Goal: Book appointment/travel/reservation

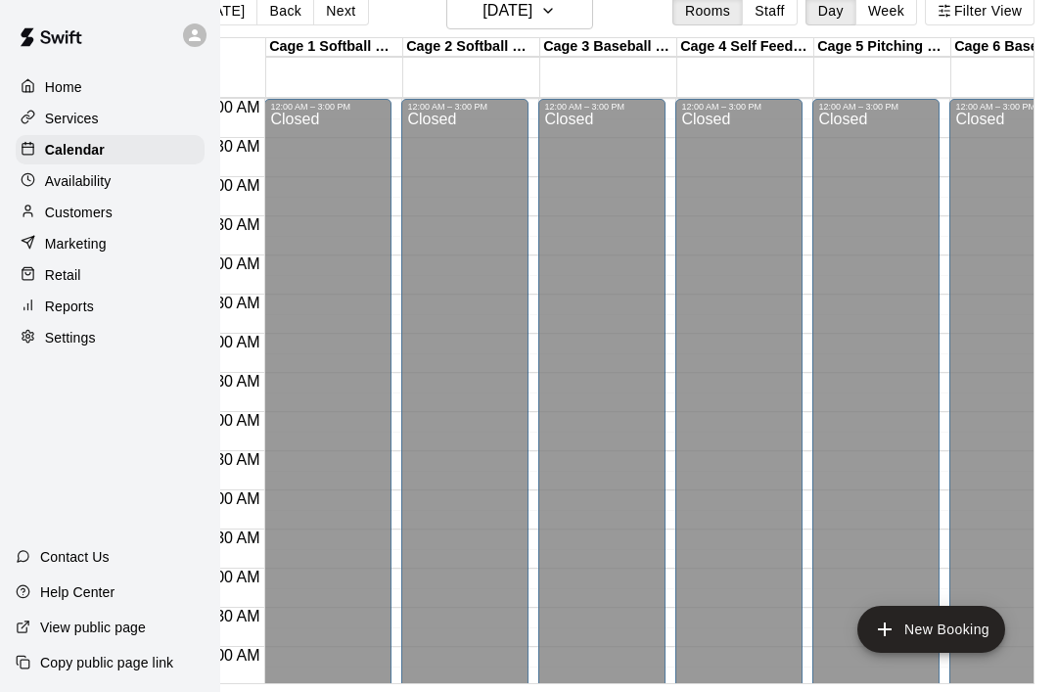
scroll to position [1097, 0]
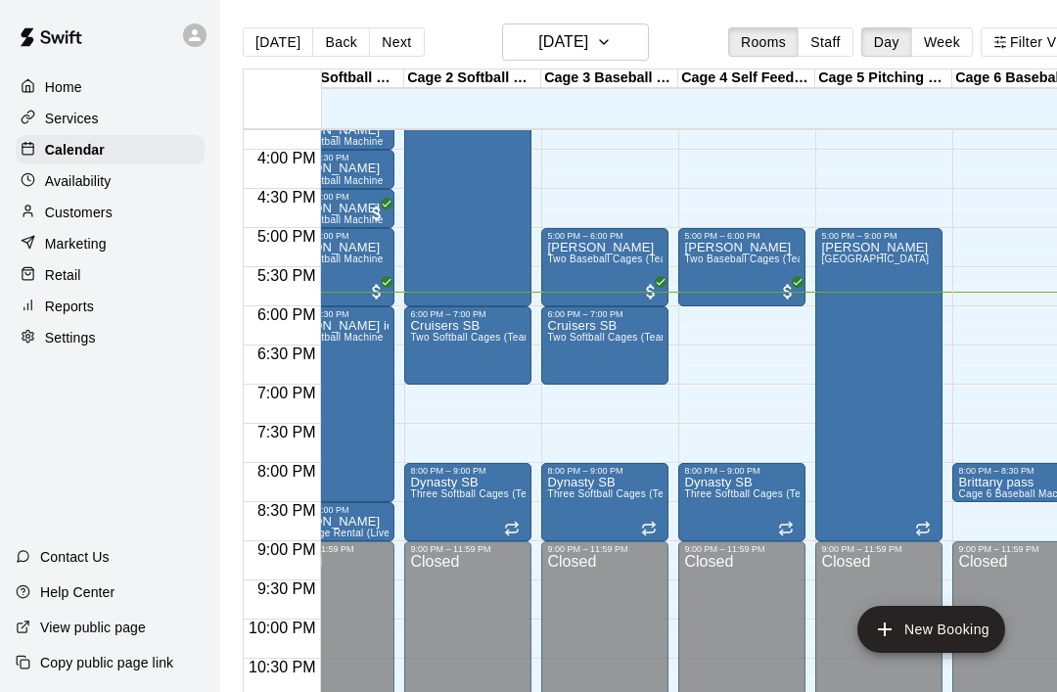
scroll to position [0, 54]
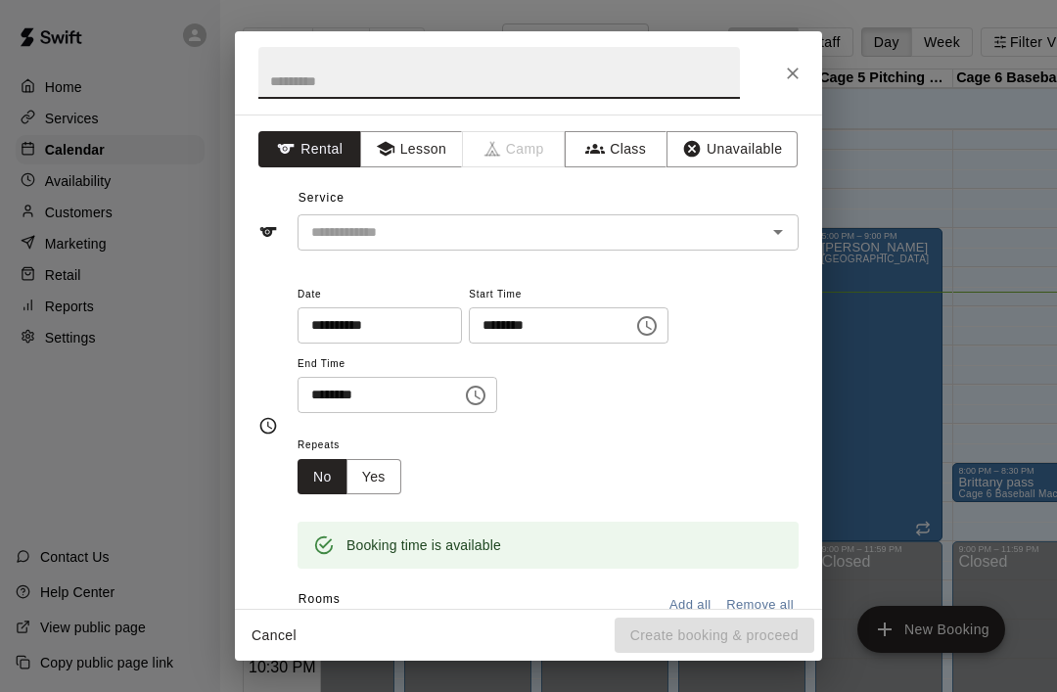
click at [270, 86] on input "text" at bounding box center [499, 73] width 482 height 52
click at [790, 232] on button "Open" at bounding box center [778, 231] width 27 height 27
type input "********"
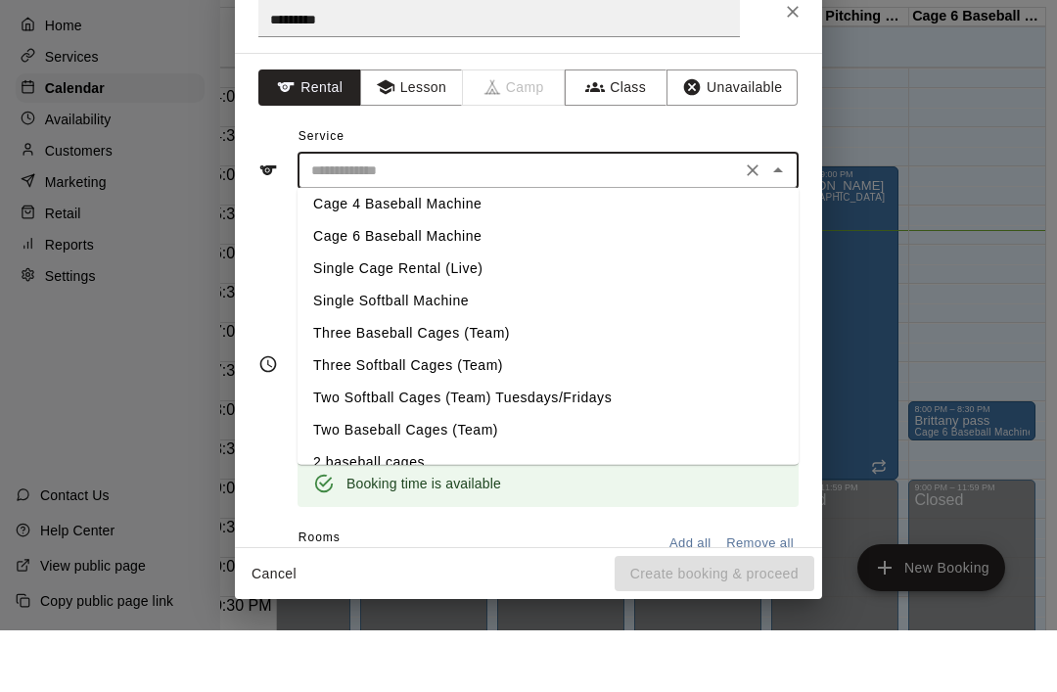
scroll to position [0, 56]
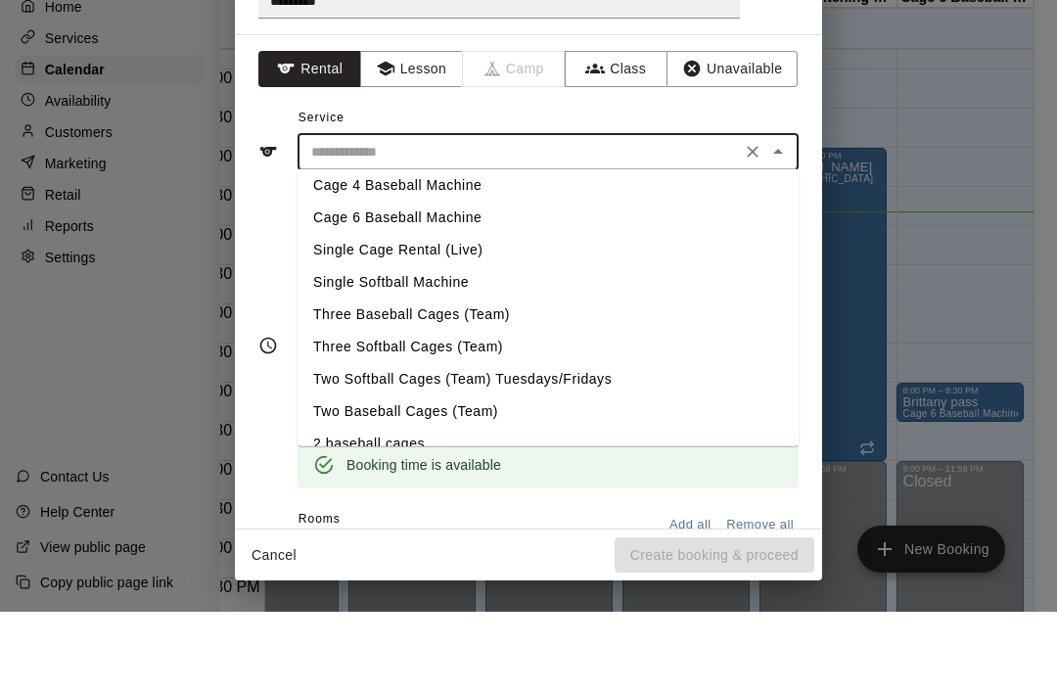
click at [336, 250] on li "Cage 4 Baseball Machine" at bounding box center [548, 266] width 501 height 32
type input "**********"
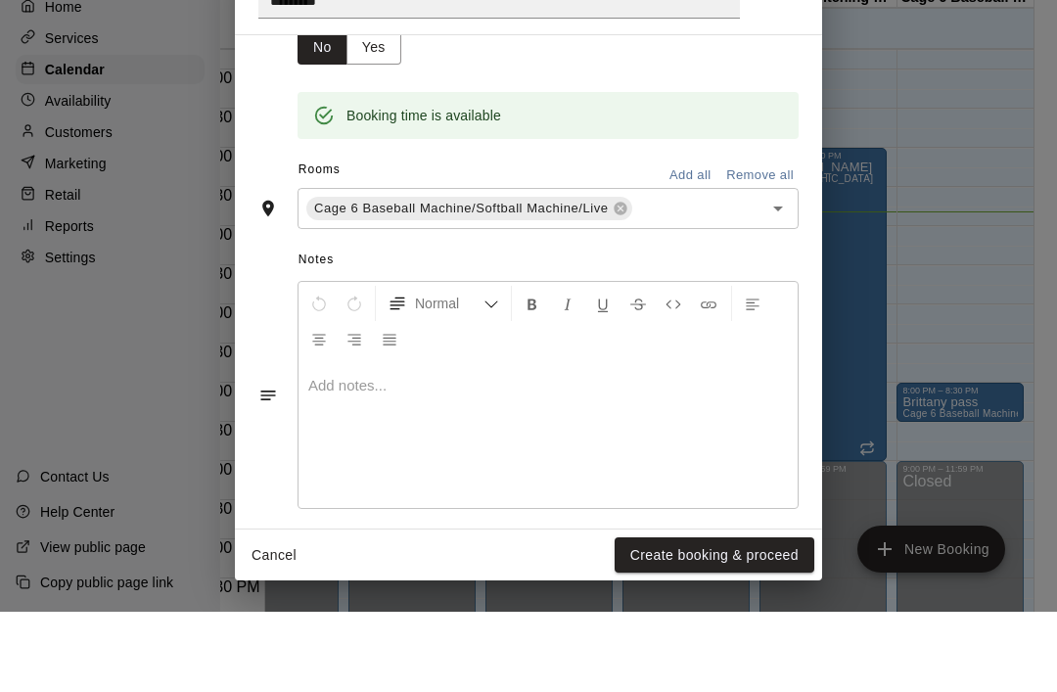
scroll to position [348, 0]
click at [785, 279] on icon "Open" at bounding box center [778, 290] width 23 height 23
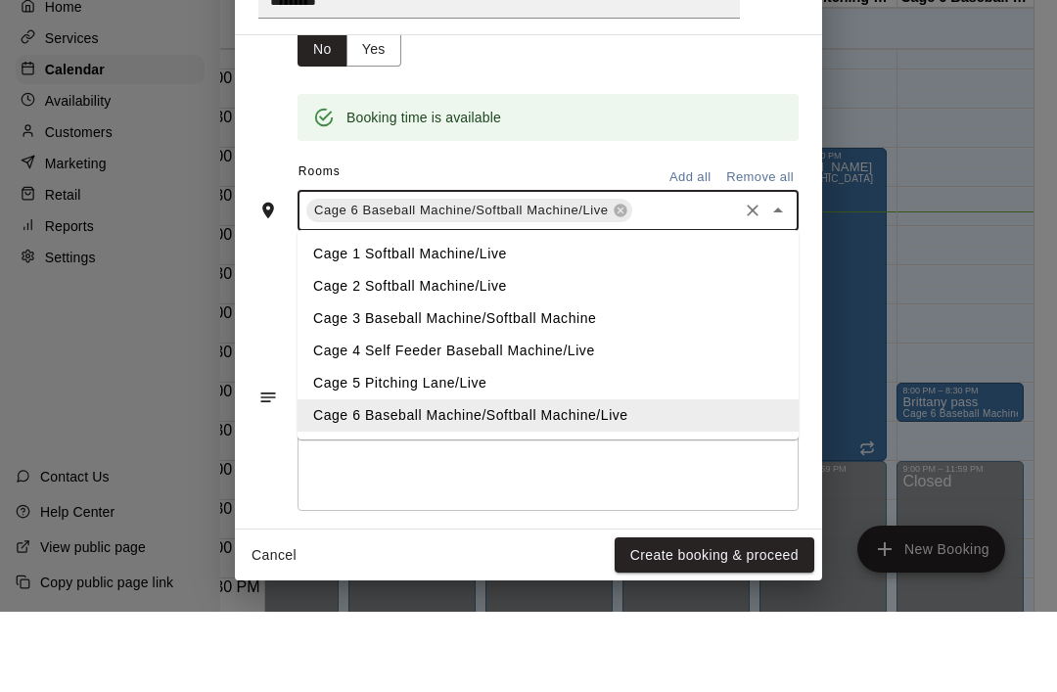
click at [340, 415] on li "Cage 4 Self Feeder Baseball Machine/Live" at bounding box center [548, 431] width 501 height 32
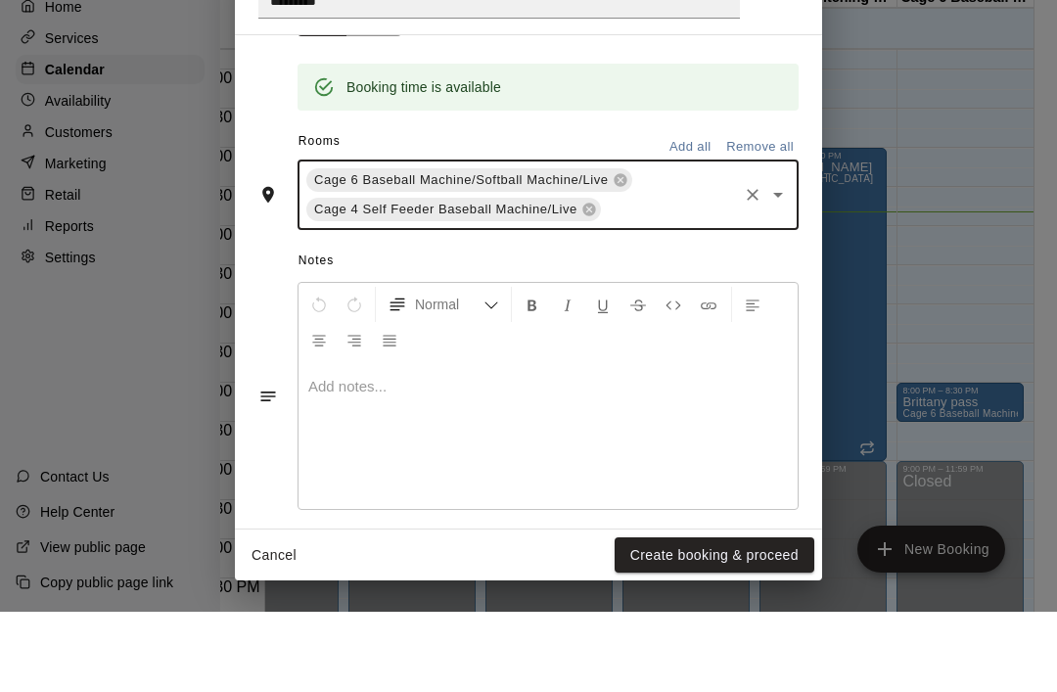
scroll to position [377, 0]
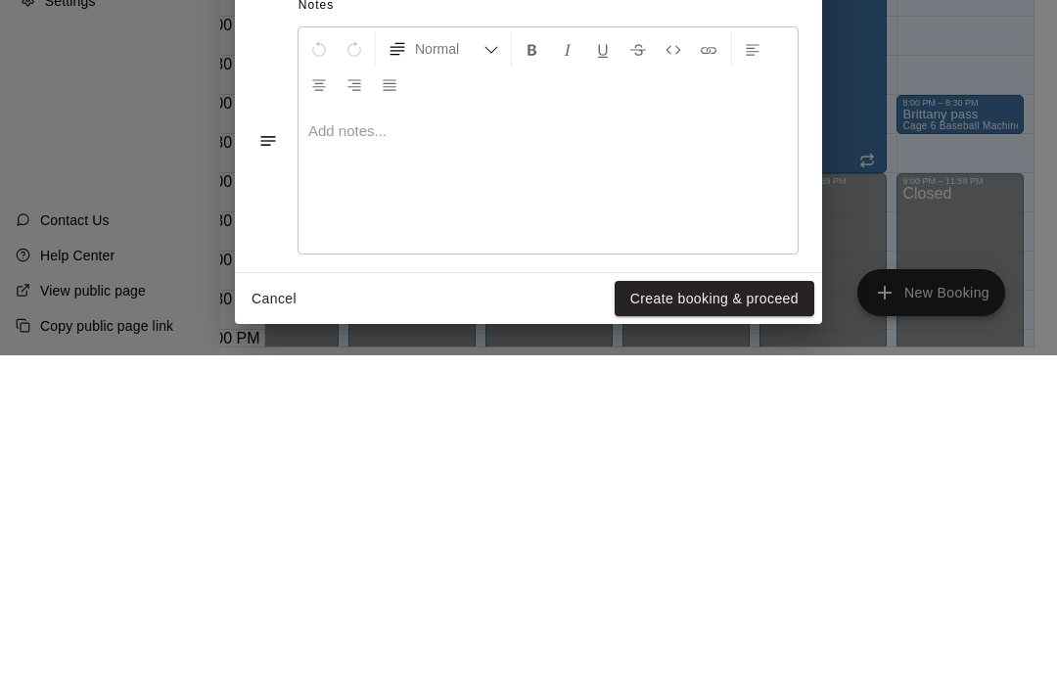
click at [729, 618] on button "Create booking & proceed" at bounding box center [715, 636] width 200 height 36
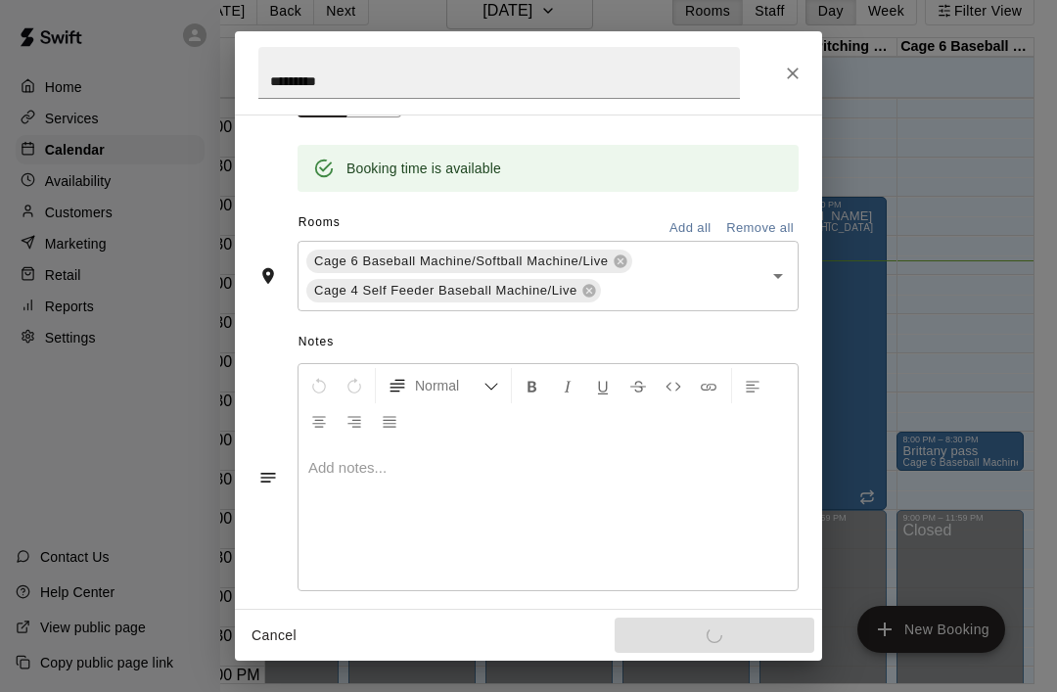
scroll to position [328, 0]
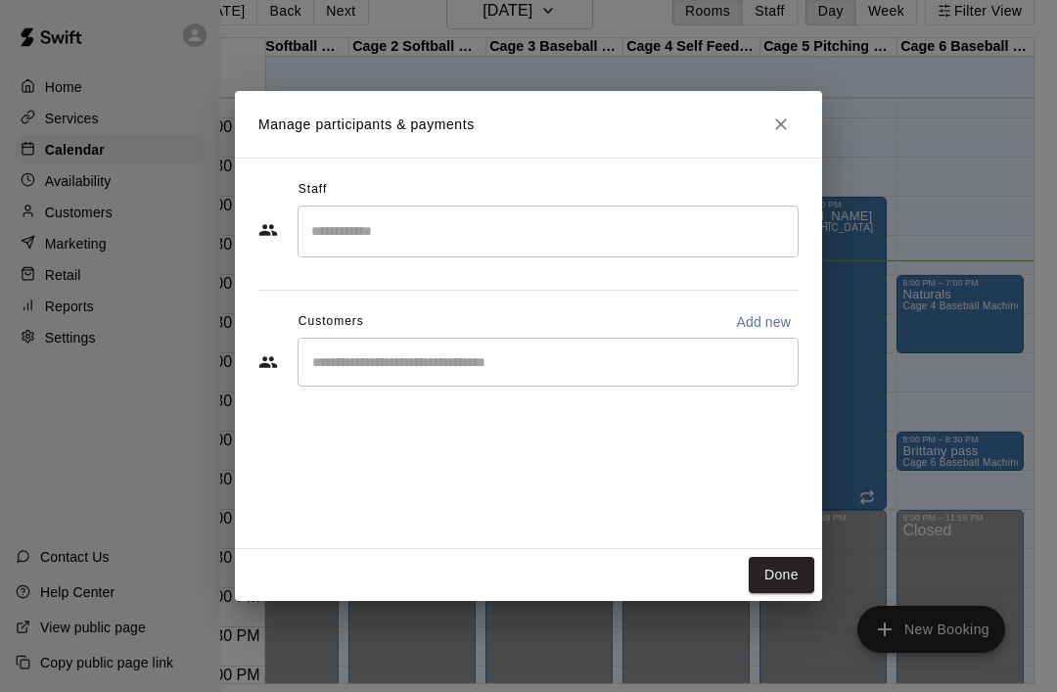
click at [768, 593] on button "Done" at bounding box center [782, 575] width 66 height 36
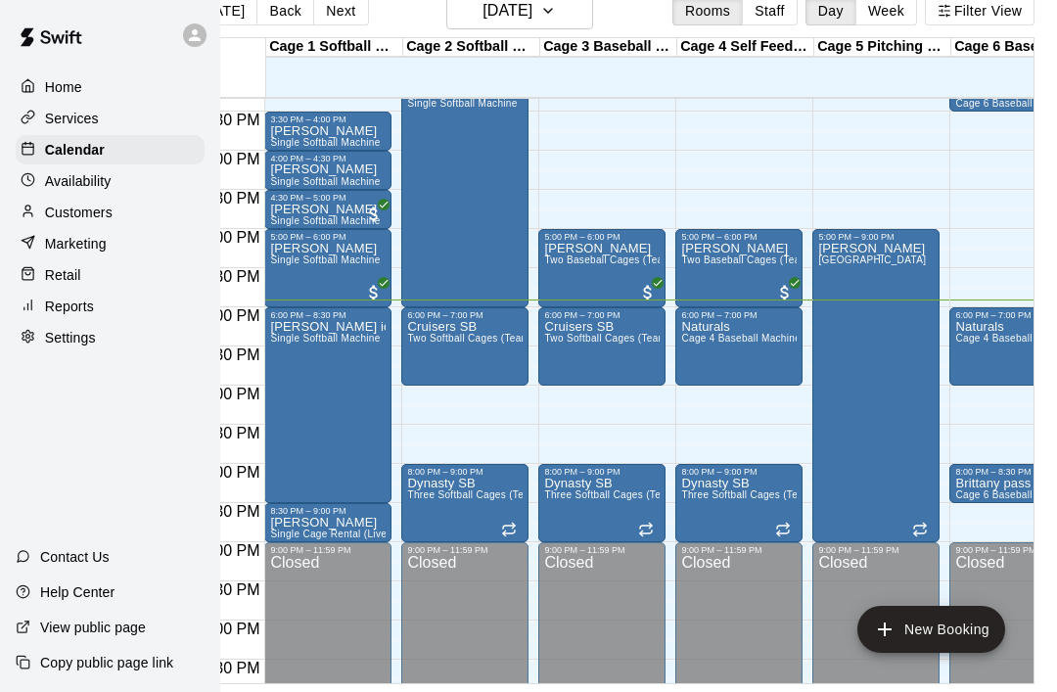
scroll to position [1201, 0]
click at [741, 350] on div "Naturals Cage 4 Baseball Machine" at bounding box center [739, 666] width 116 height 692
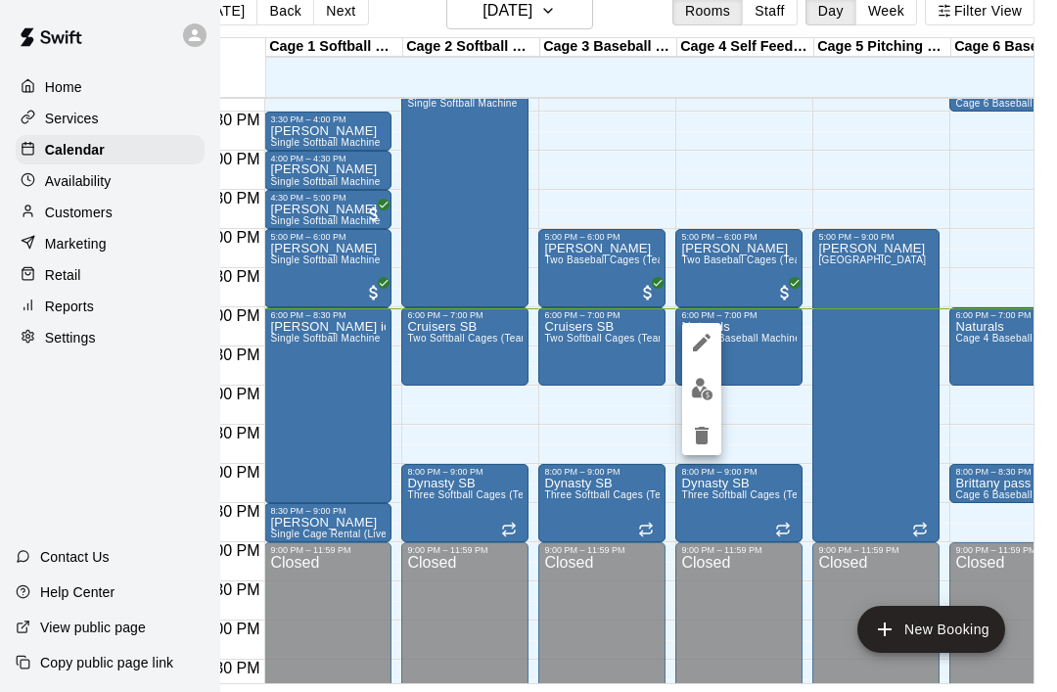
click at [716, 338] on button "edit" at bounding box center [701, 342] width 39 height 39
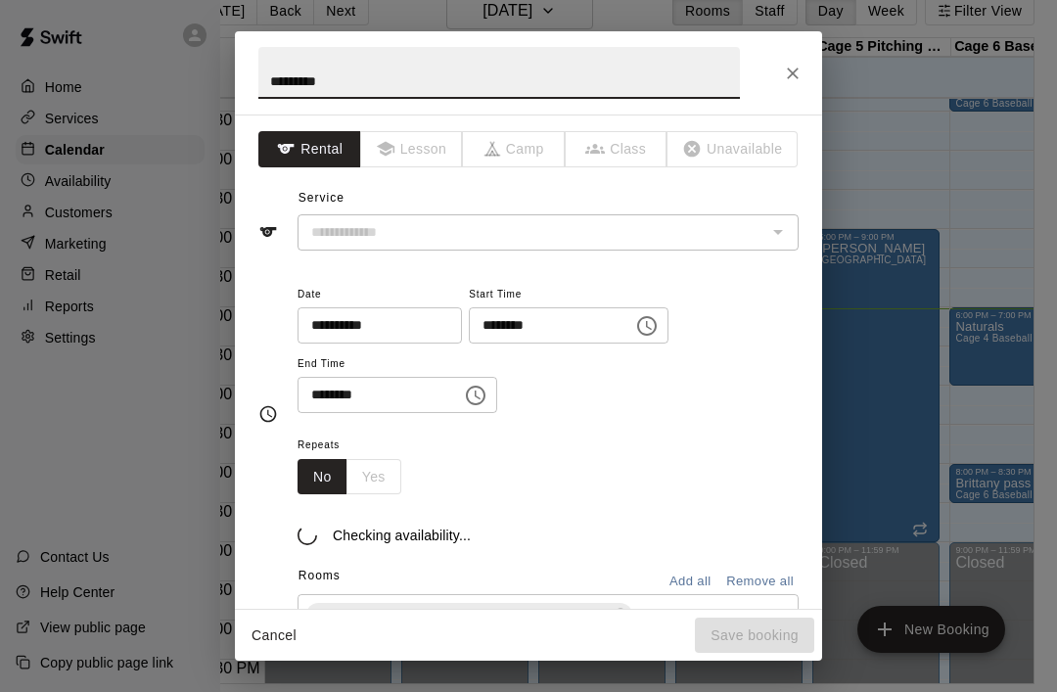
type input "**********"
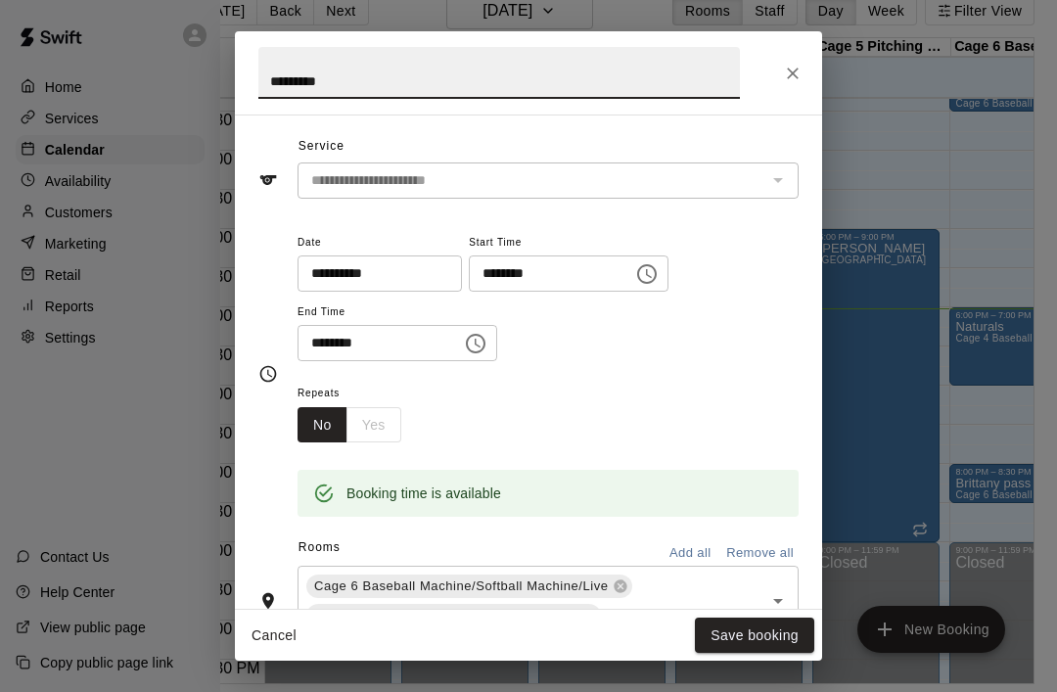
scroll to position [58, 0]
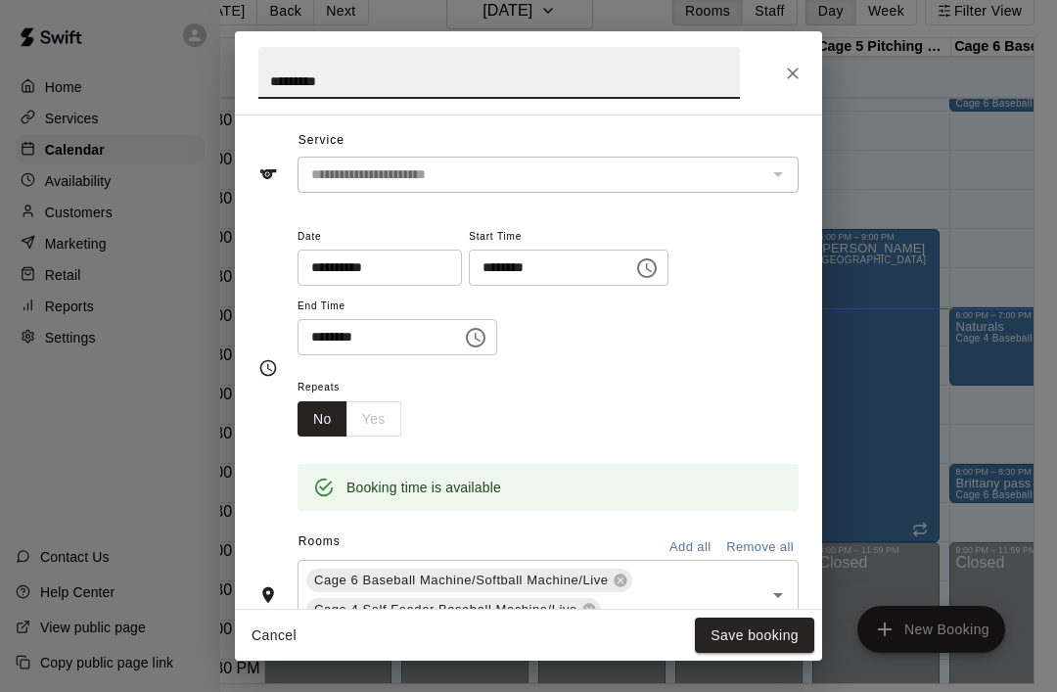
click at [382, 415] on div "No Yes" at bounding box center [350, 419] width 104 height 36
click at [384, 411] on div "No Yes" at bounding box center [350, 419] width 104 height 36
click at [805, 72] on button "Close" at bounding box center [792, 73] width 35 height 35
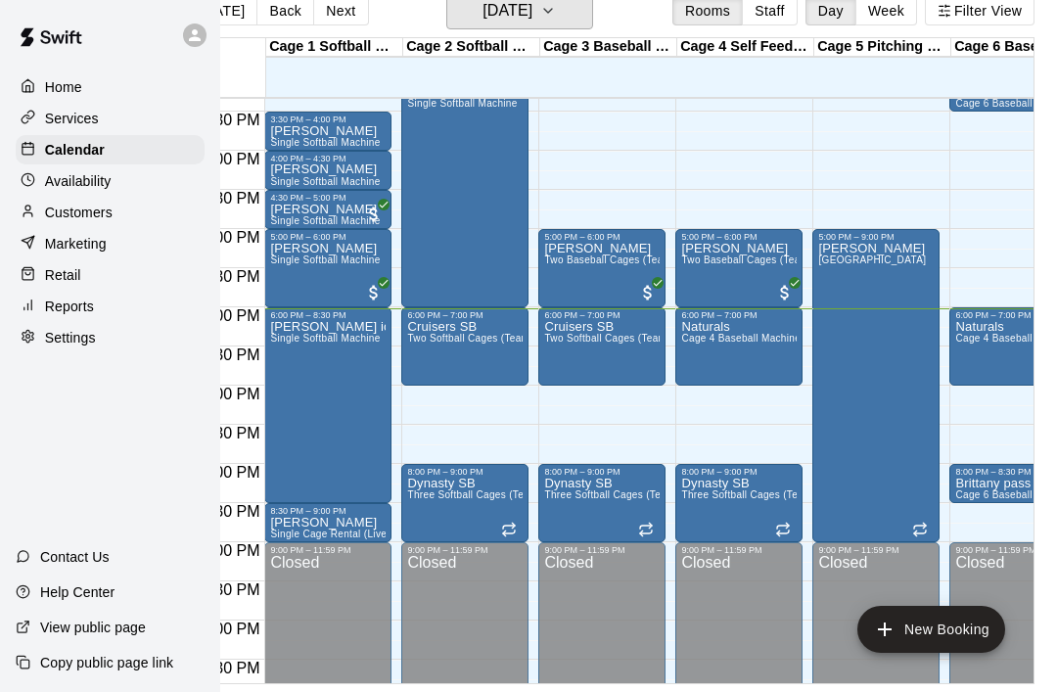
click at [592, 15] on button "Monday Sep 15" at bounding box center [519, 10] width 147 height 37
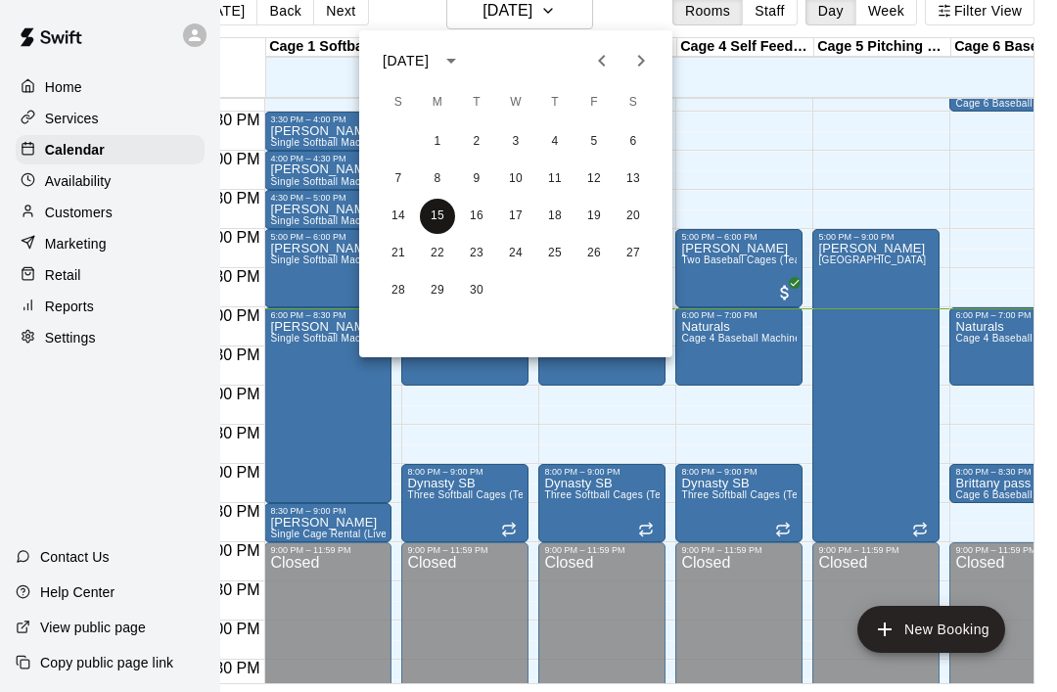
click at [443, 230] on button "15" at bounding box center [437, 216] width 35 height 35
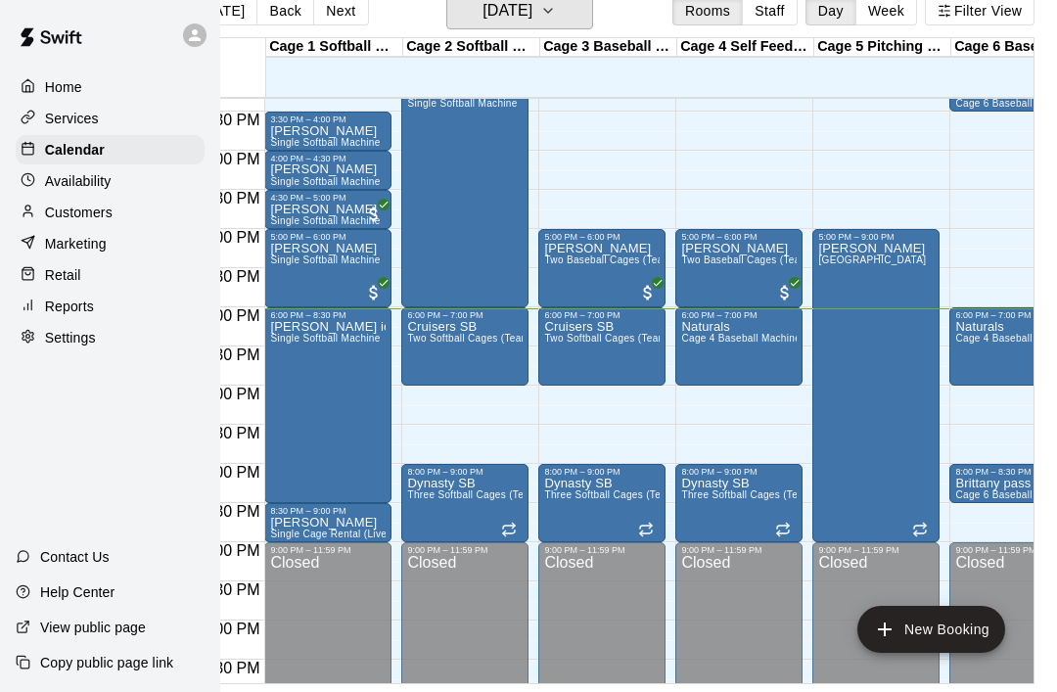
click at [591, 8] on button "Monday Sep 15" at bounding box center [519, 10] width 147 height 37
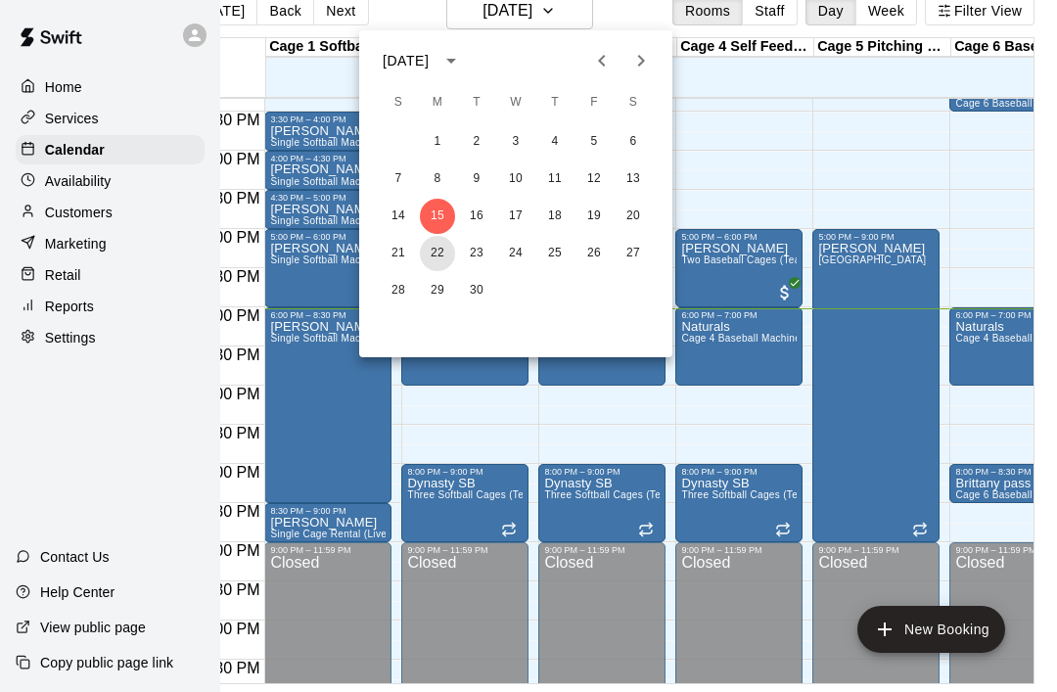
click at [440, 252] on button "22" at bounding box center [437, 253] width 35 height 35
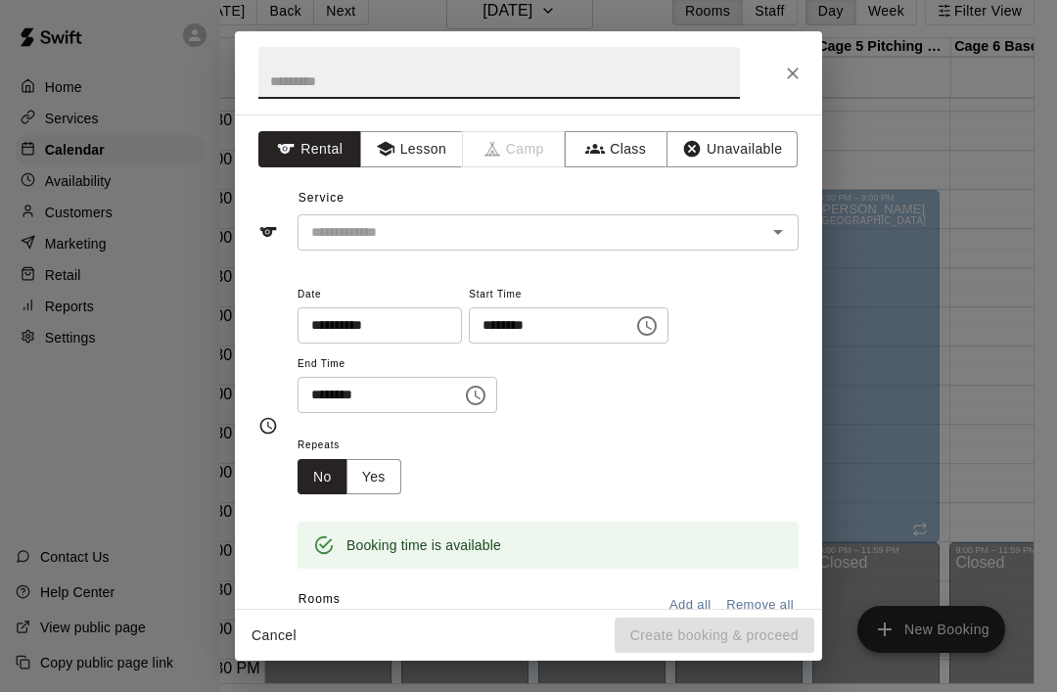
click at [271, 75] on input "text" at bounding box center [499, 73] width 482 height 52
click at [781, 214] on div "​" at bounding box center [548, 232] width 501 height 36
type input "********"
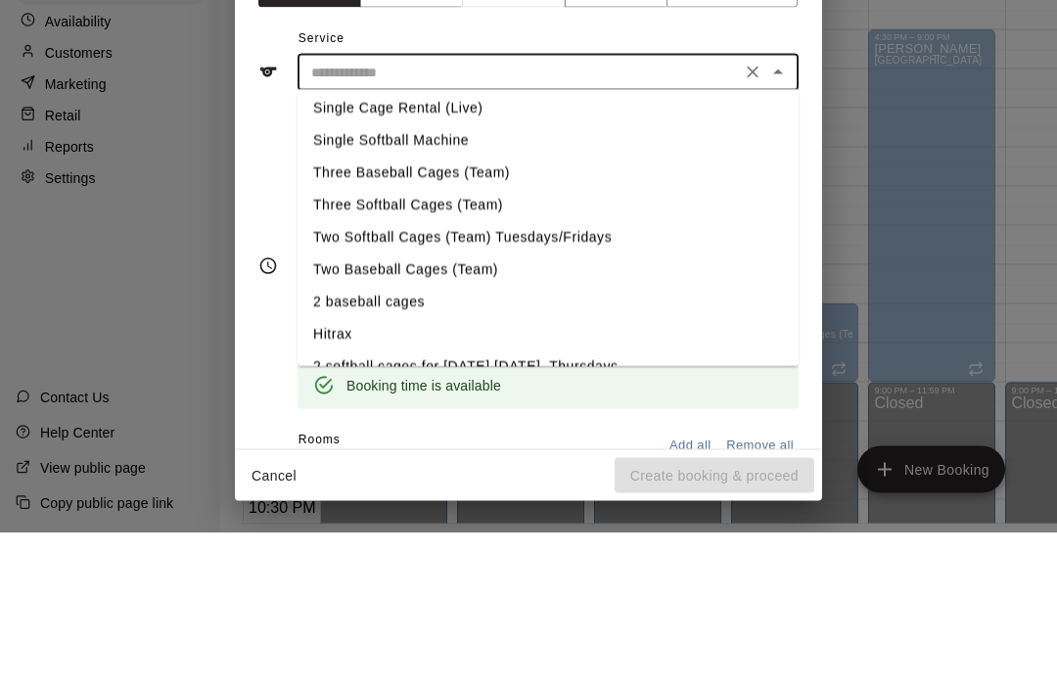
scroll to position [31, 0]
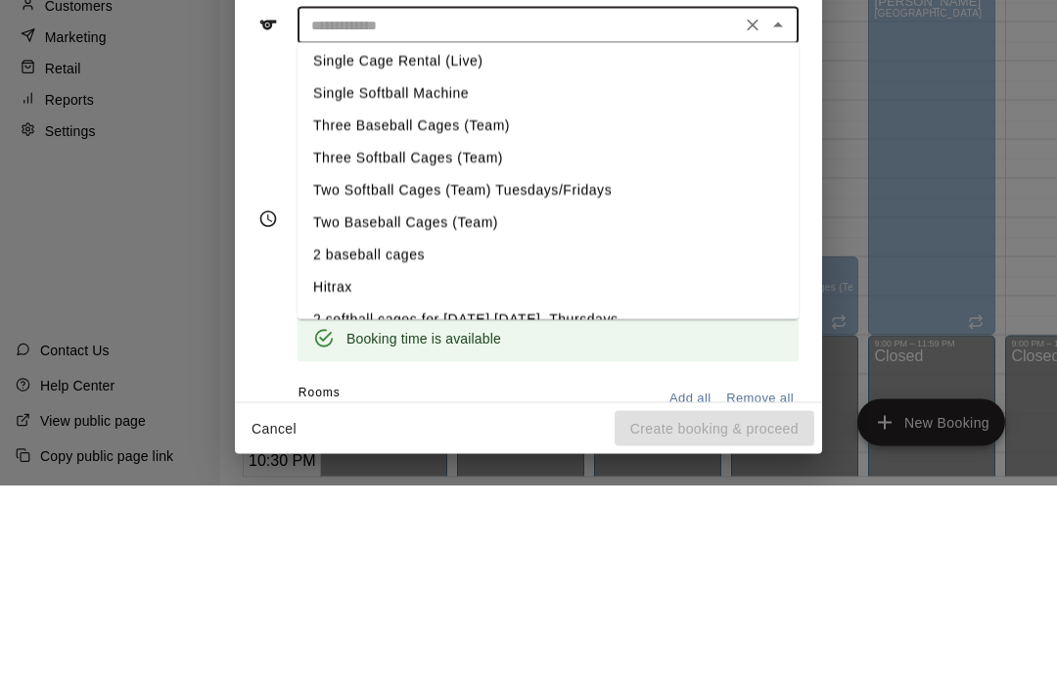
click at [459, 414] on li "Two Baseball Cages (Team)" at bounding box center [548, 430] width 501 height 32
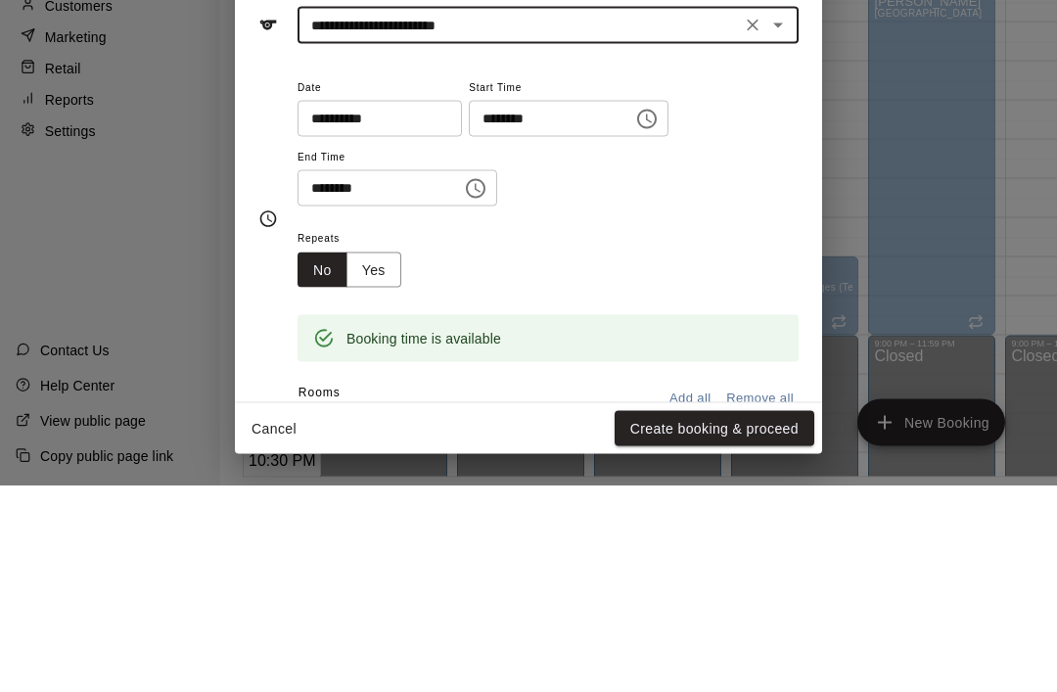
type input "**********"
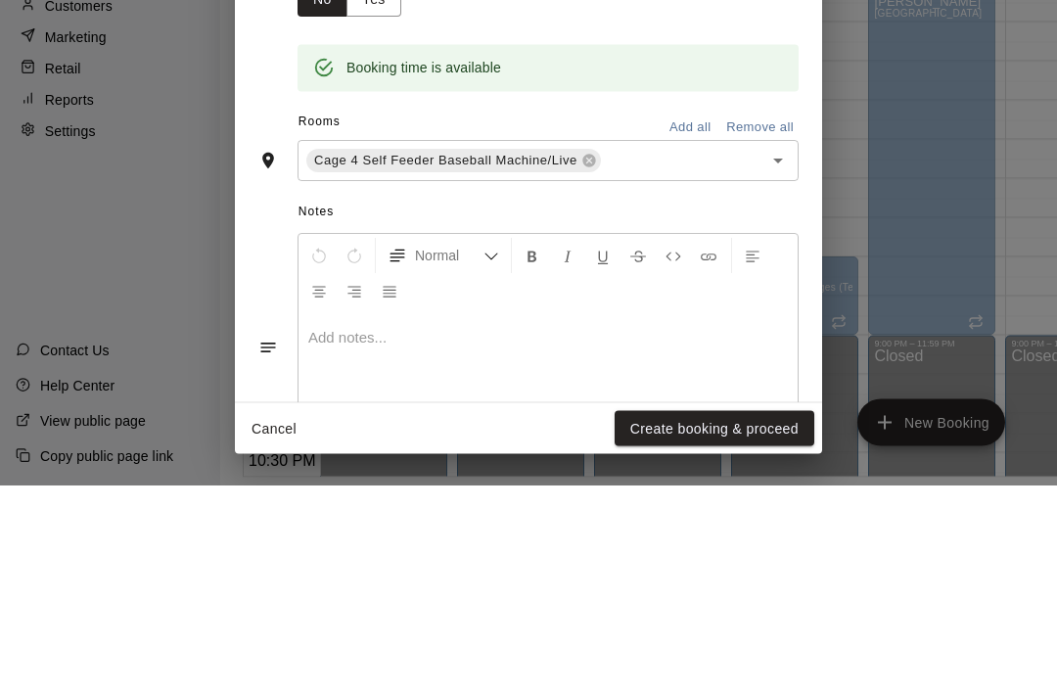
scroll to position [265, 0]
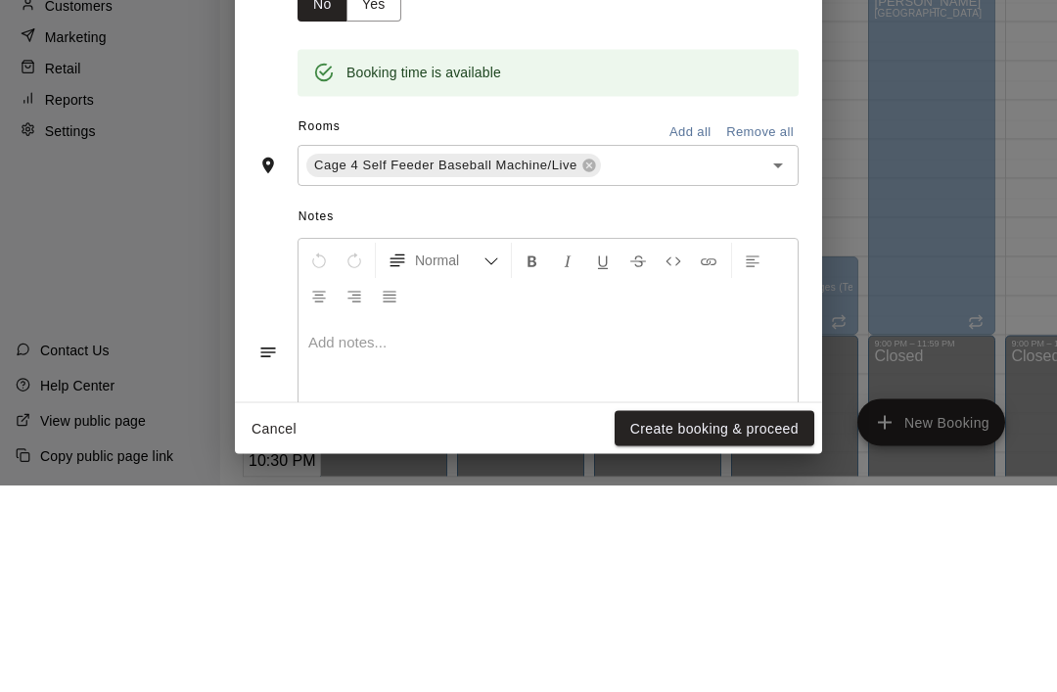
click at [788, 361] on icon "Open" at bounding box center [778, 372] width 23 height 23
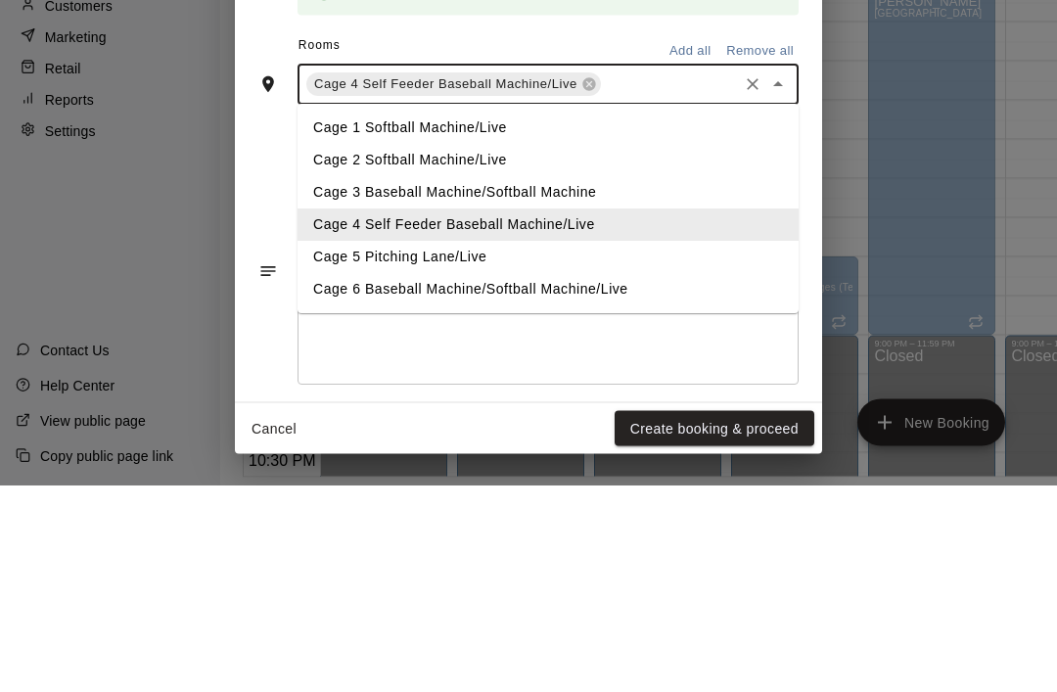
scroll to position [352, 0]
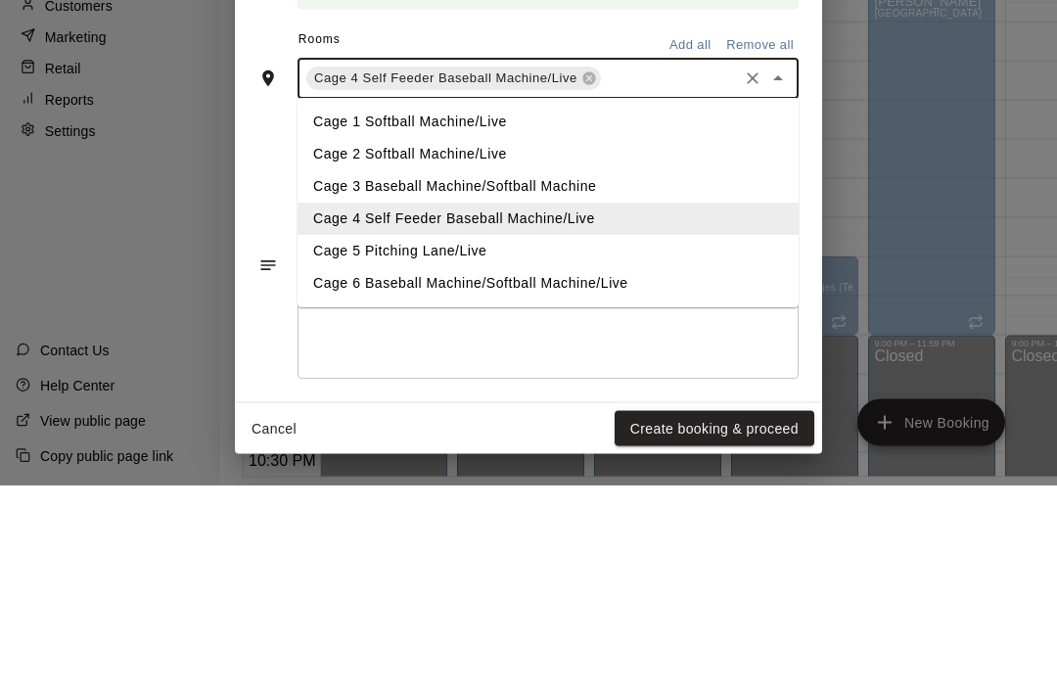
click at [502, 475] on li "Cage 6 Baseball Machine/Softball Machine/Live" at bounding box center [548, 491] width 501 height 32
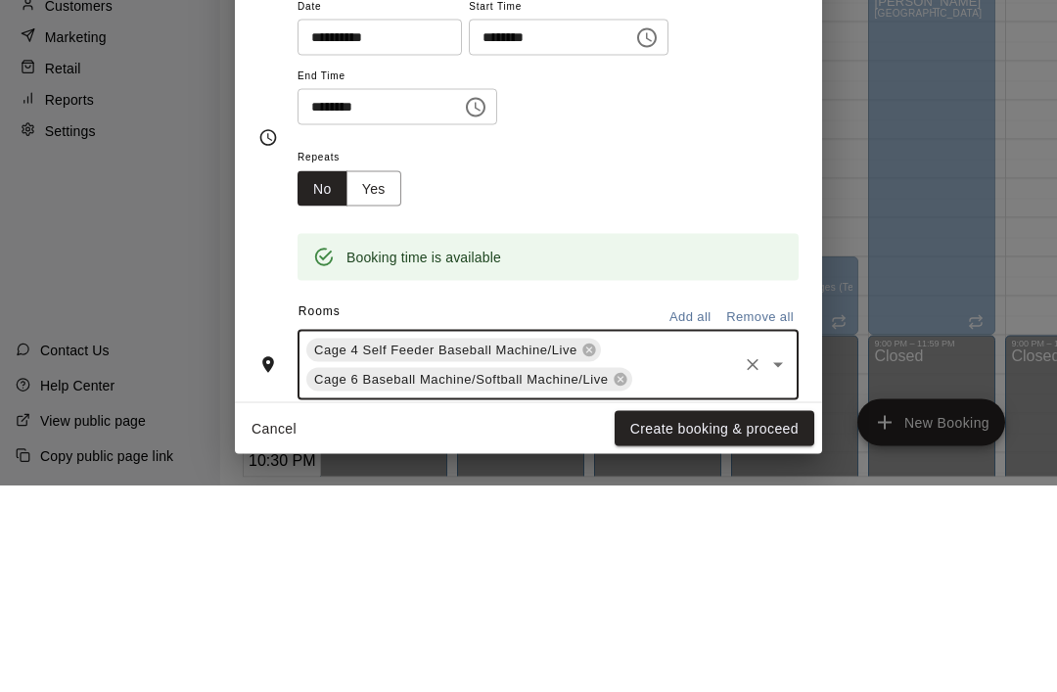
scroll to position [89, 0]
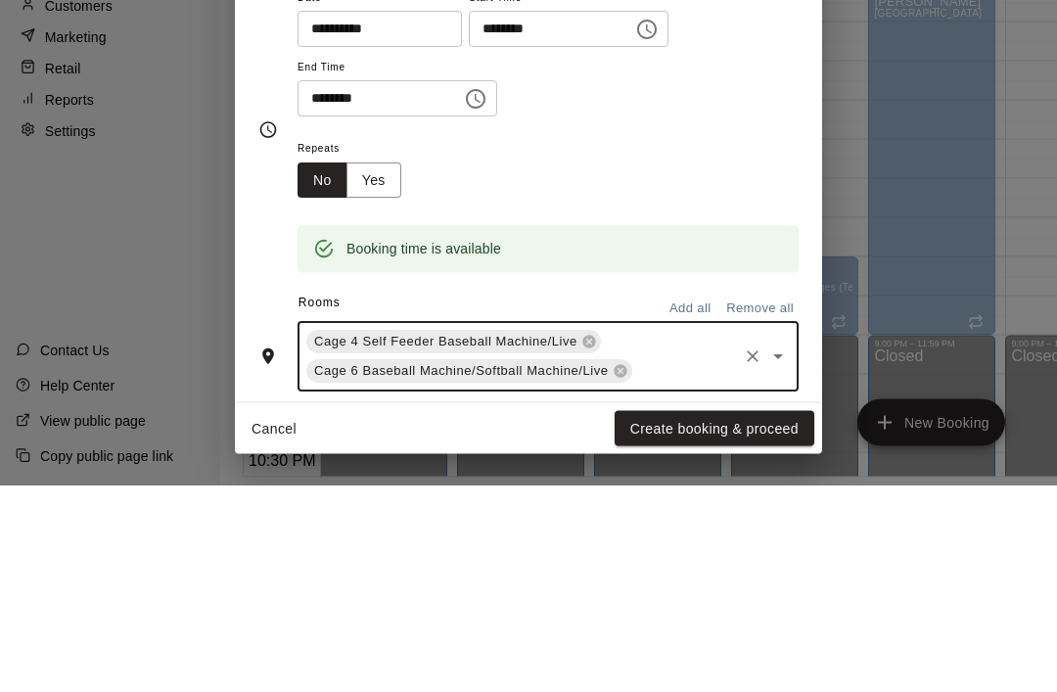
click at [370, 370] on button "Yes" at bounding box center [374, 388] width 55 height 36
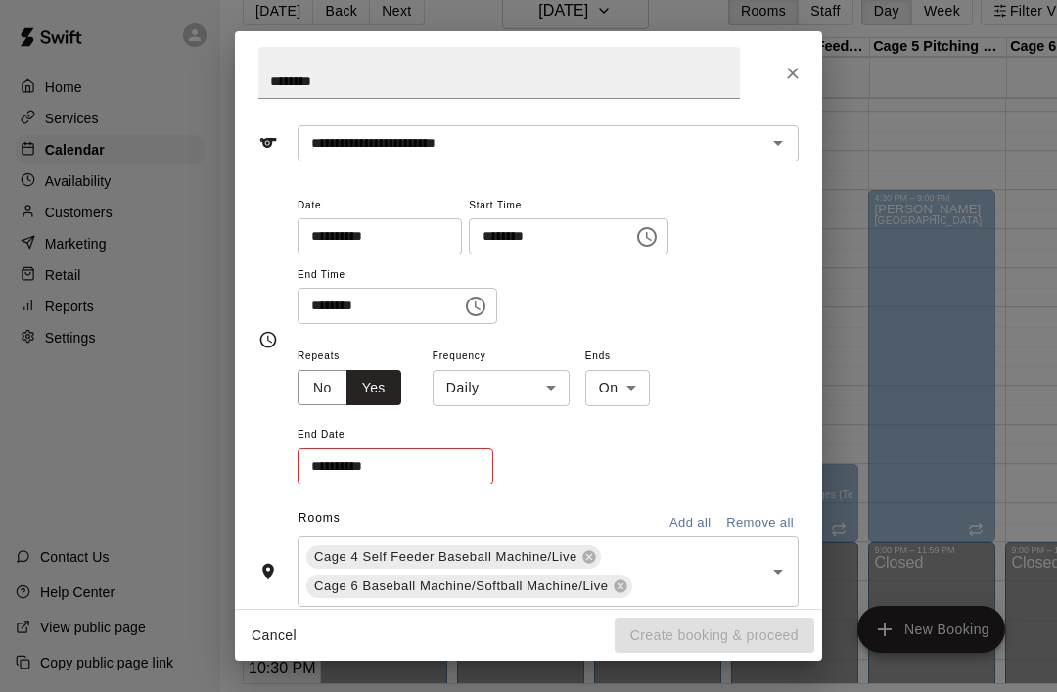
click at [460, 455] on input "**********" at bounding box center [389, 466] width 182 height 36
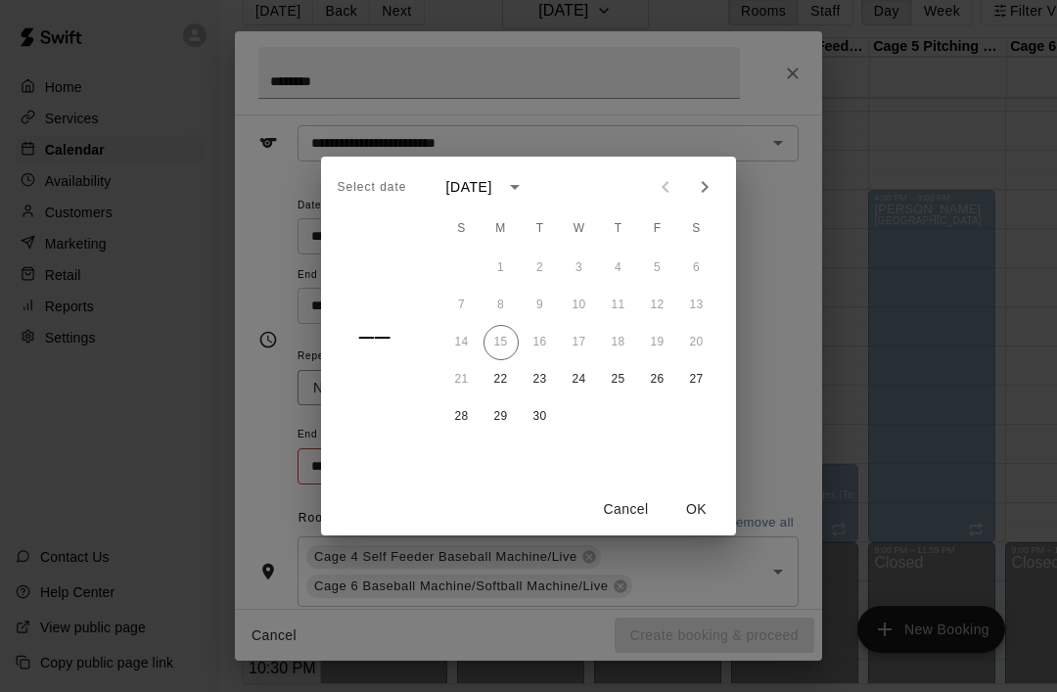
click at [723, 206] on div at bounding box center [685, 186] width 78 height 39
click at [722, 207] on button "Next month" at bounding box center [704, 186] width 39 height 39
click at [723, 207] on button "Next month" at bounding box center [704, 186] width 39 height 39
click at [504, 435] on button "24" at bounding box center [501, 416] width 35 height 35
type input "**********"
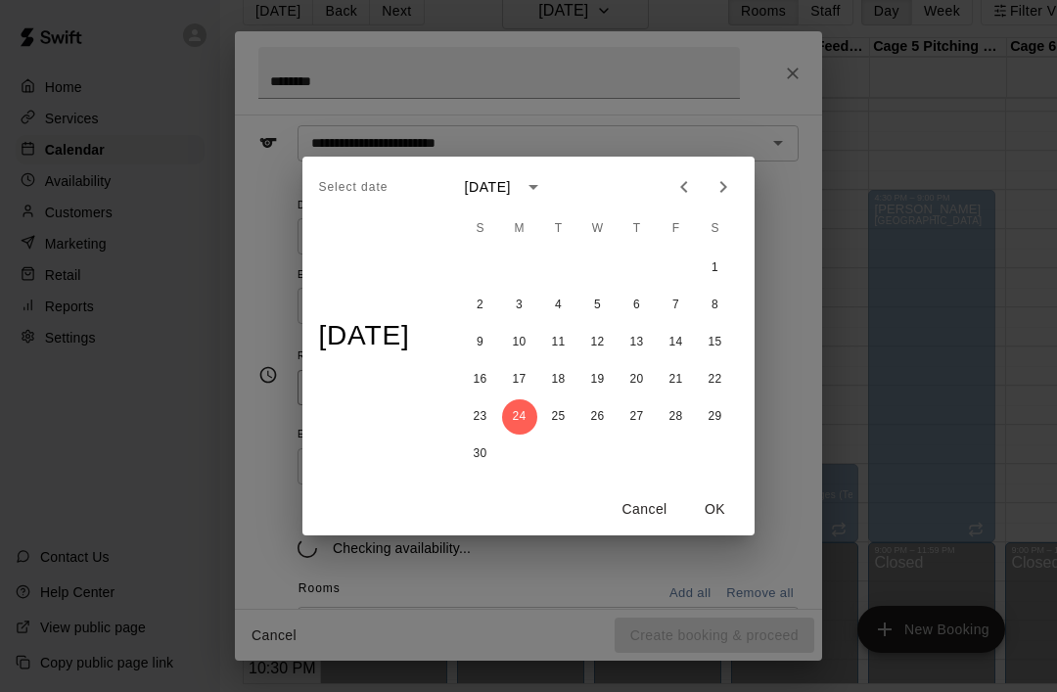
click at [737, 528] on button "OK" at bounding box center [715, 510] width 63 height 36
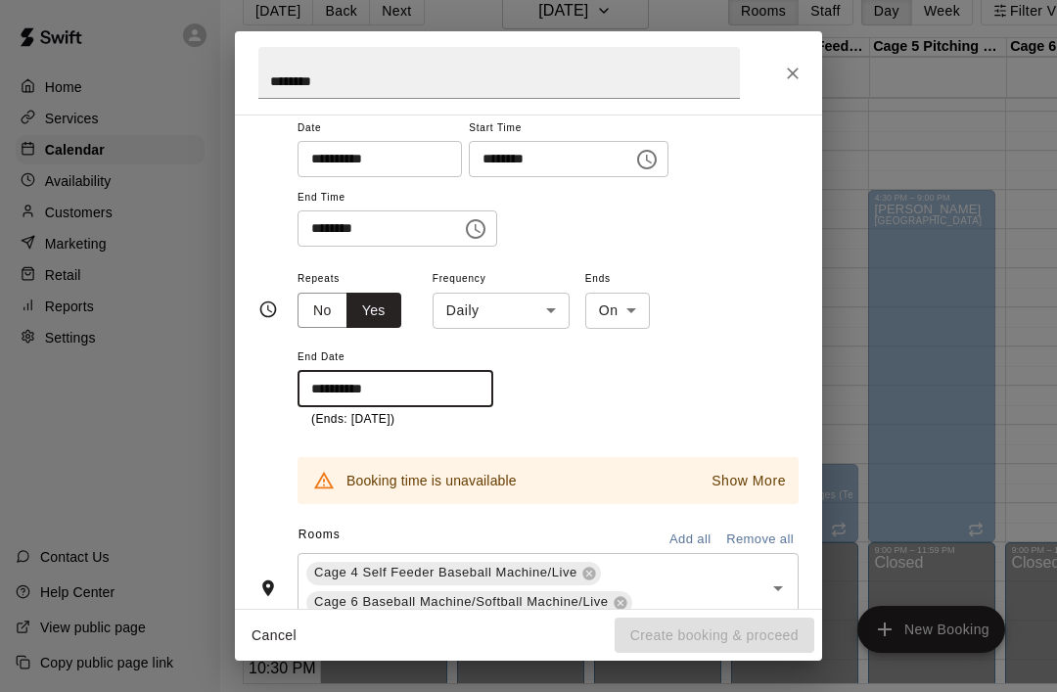
scroll to position [168, 0]
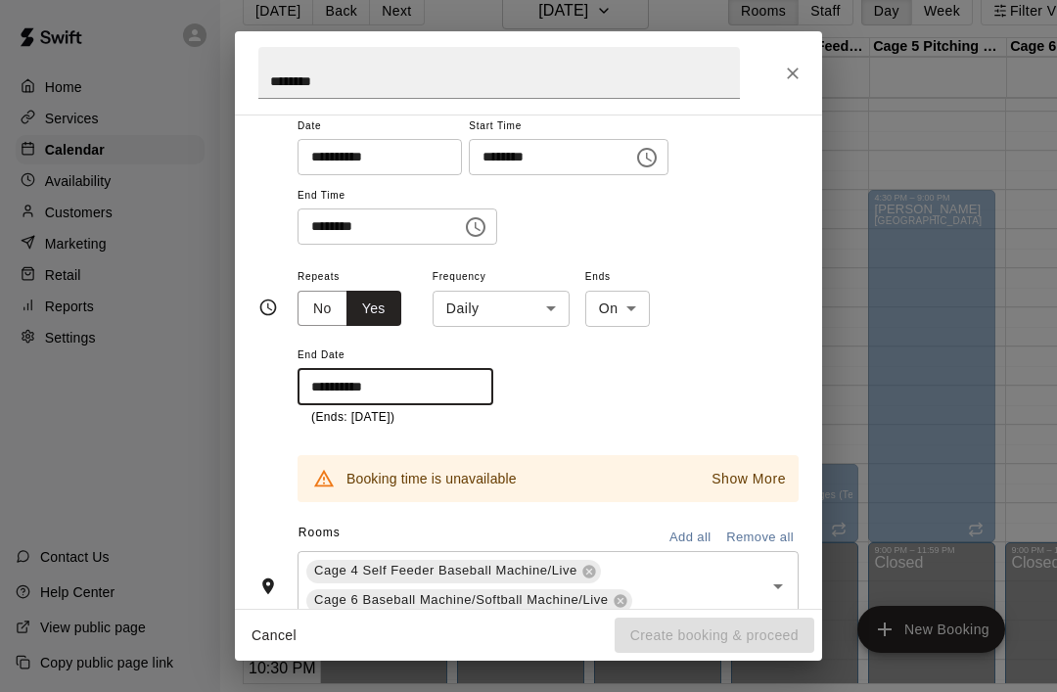
click at [568, 315] on body "Home Services Calendar Availability Customers Marketing Retail Reports Settings…" at bounding box center [528, 331] width 1057 height 724
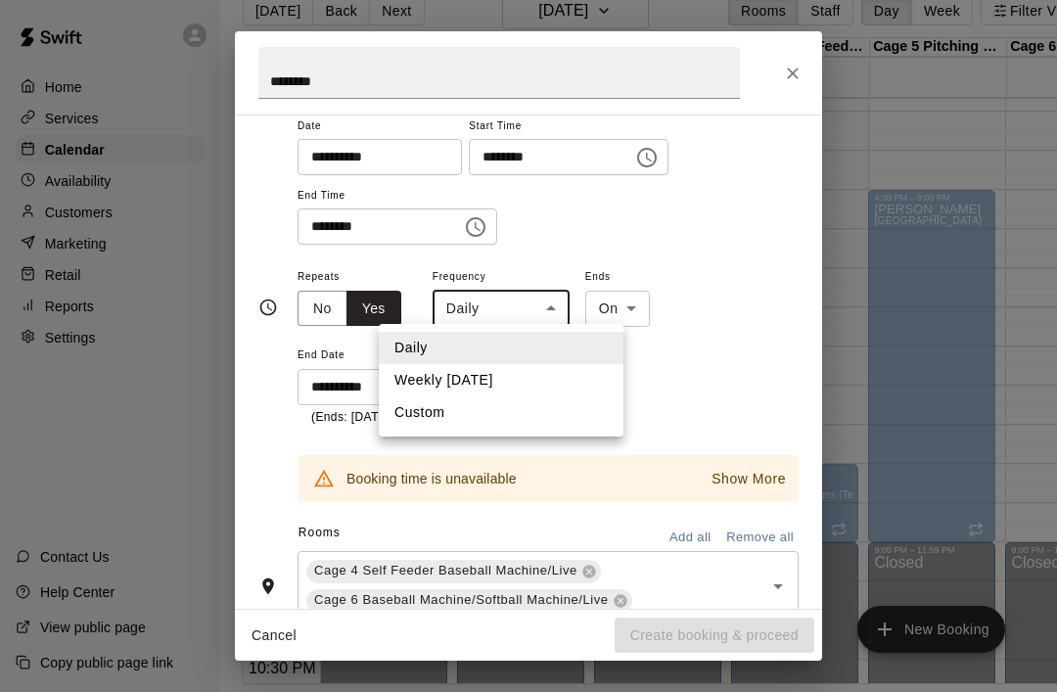
click at [506, 377] on li "Weekly on Monday" at bounding box center [501, 380] width 245 height 32
type input "******"
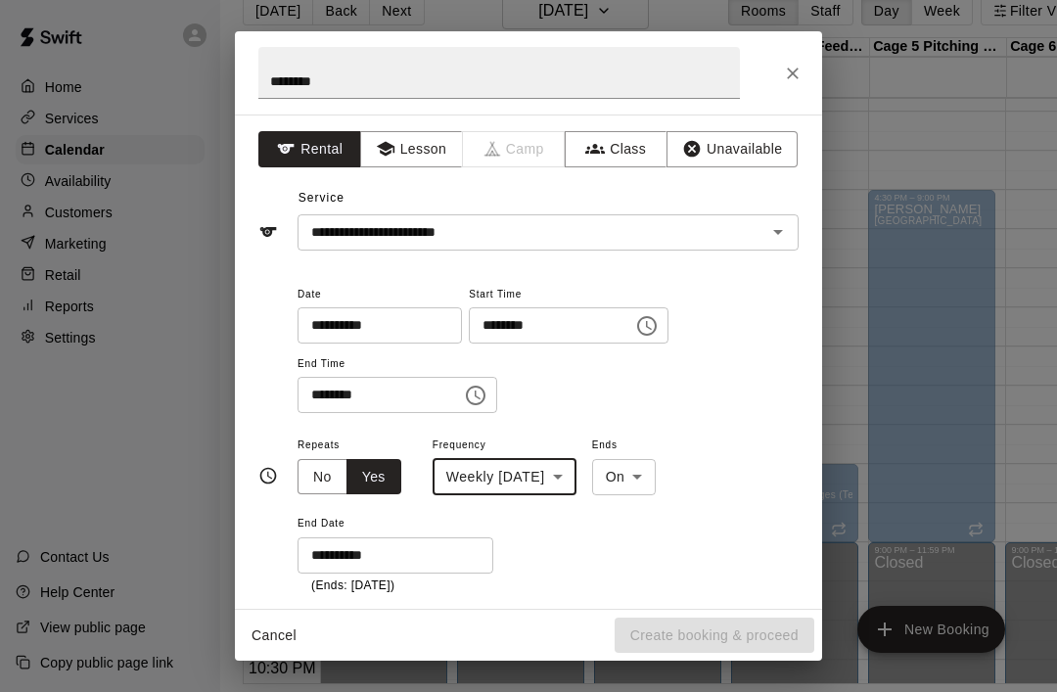
scroll to position [0, 0]
click at [402, 567] on input "**********" at bounding box center [389, 556] width 182 height 36
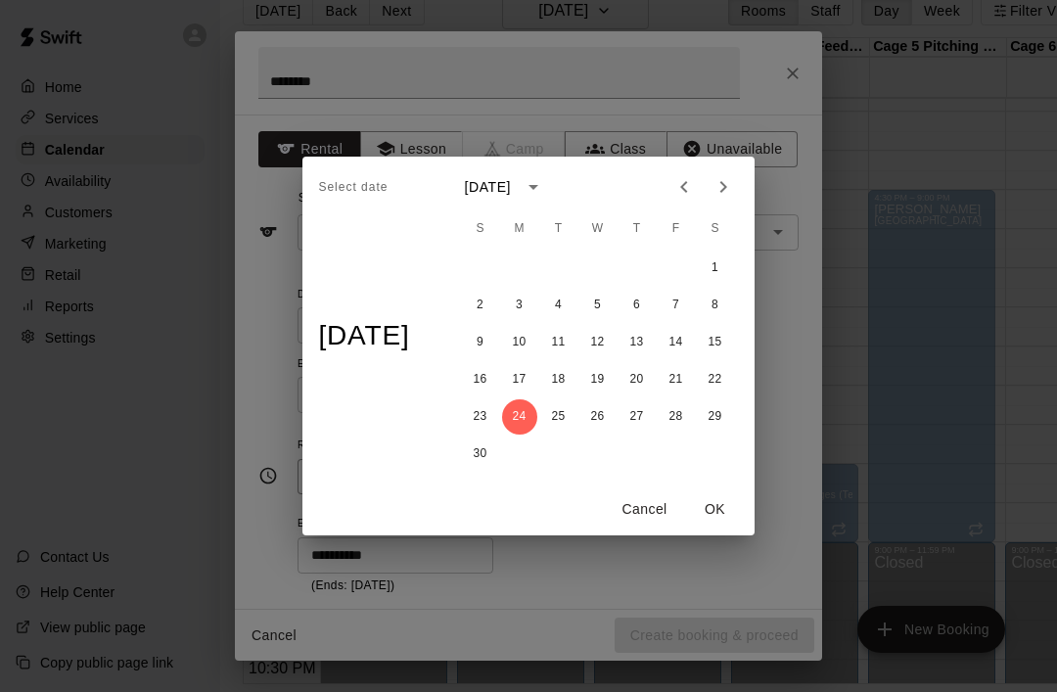
click at [704, 207] on button "Previous month" at bounding box center [684, 186] width 39 height 39
click at [534, 435] on button "27" at bounding box center [519, 416] width 35 height 35
type input "**********"
click at [735, 528] on button "OK" at bounding box center [715, 510] width 63 height 36
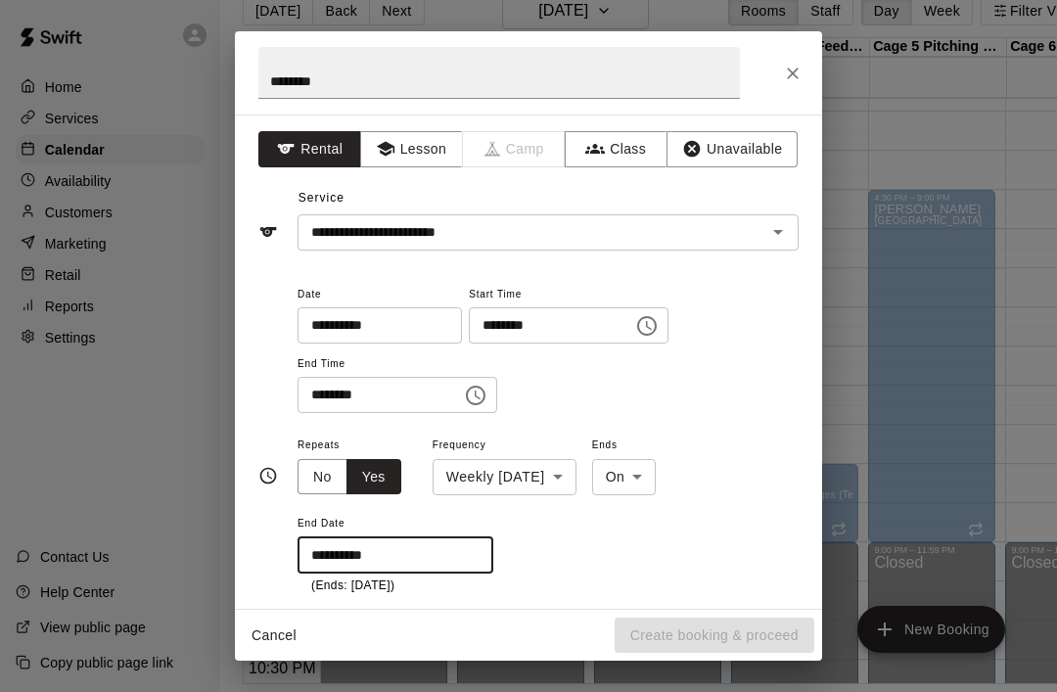
scroll to position [35, 0]
click at [810, 73] on button "Close" at bounding box center [792, 73] width 35 height 35
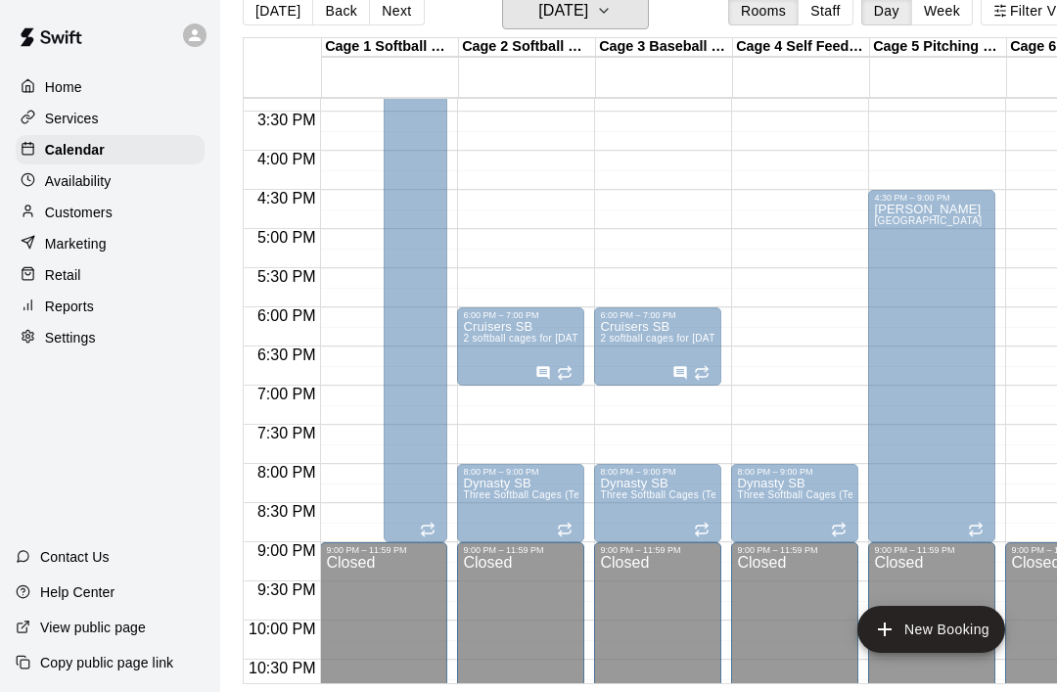
click at [641, 18] on button "Monday Sep 22" at bounding box center [575, 10] width 147 height 37
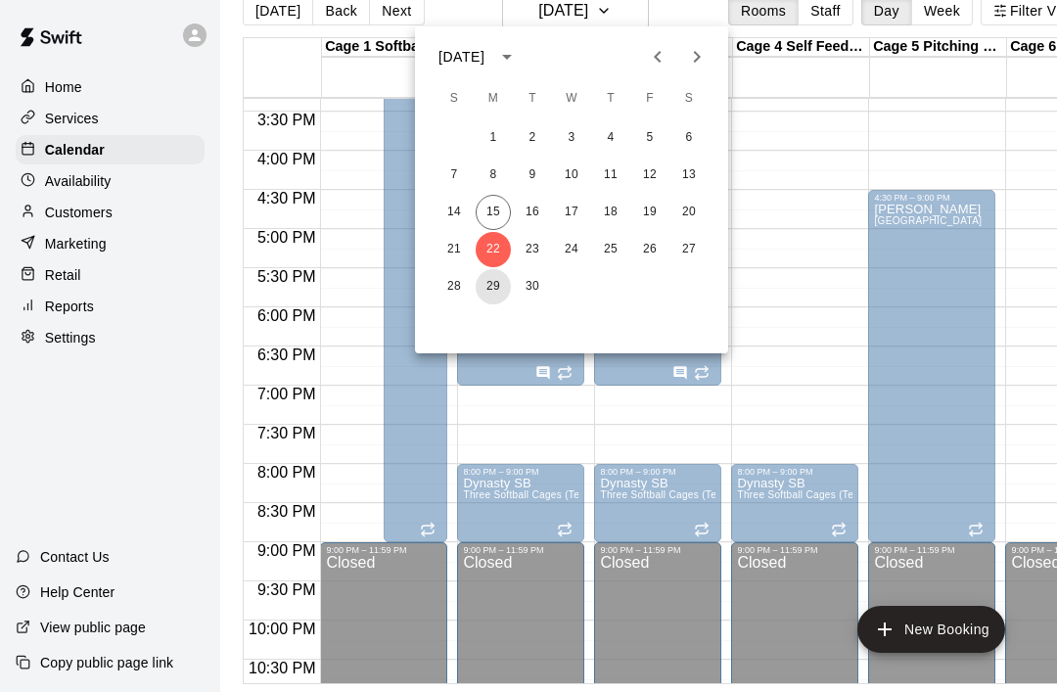
click at [502, 278] on button "29" at bounding box center [493, 286] width 35 height 35
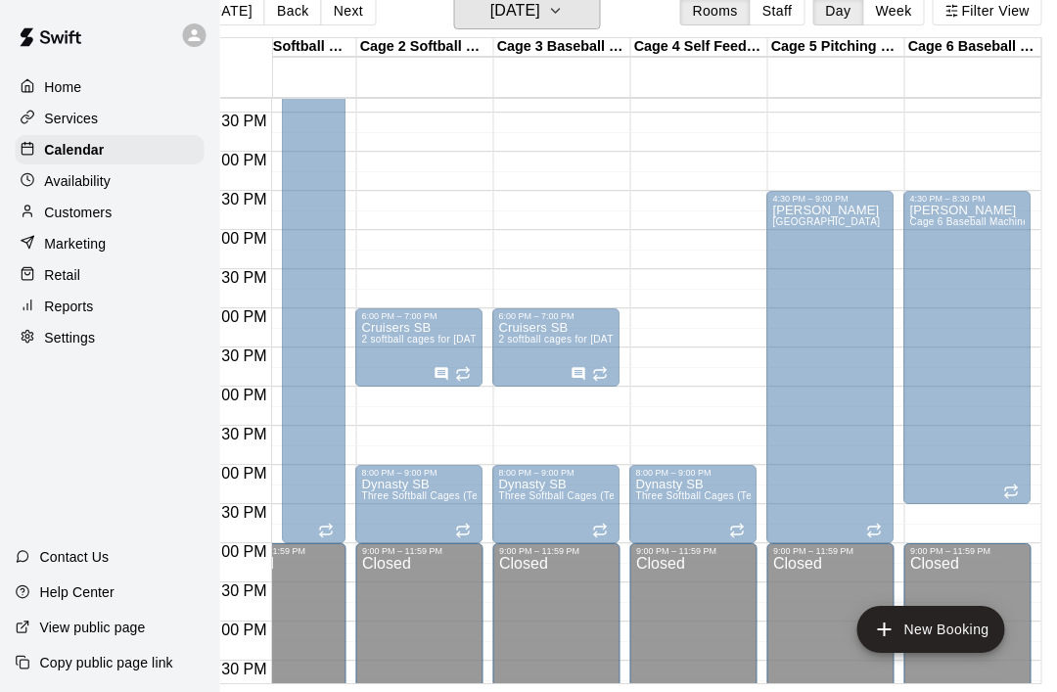
scroll to position [35, 49]
click at [990, 394] on div "Jason Cage 6 Baseball Machine" at bounding box center [968, 550] width 116 height 692
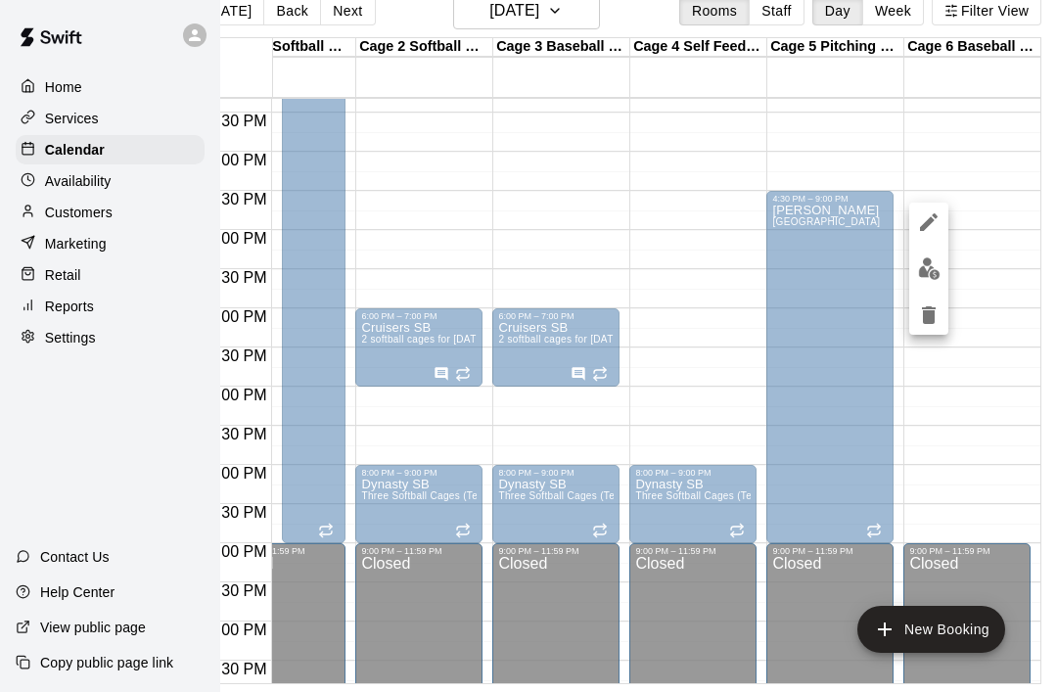
click at [939, 323] on icon "delete" at bounding box center [928, 315] width 23 height 23
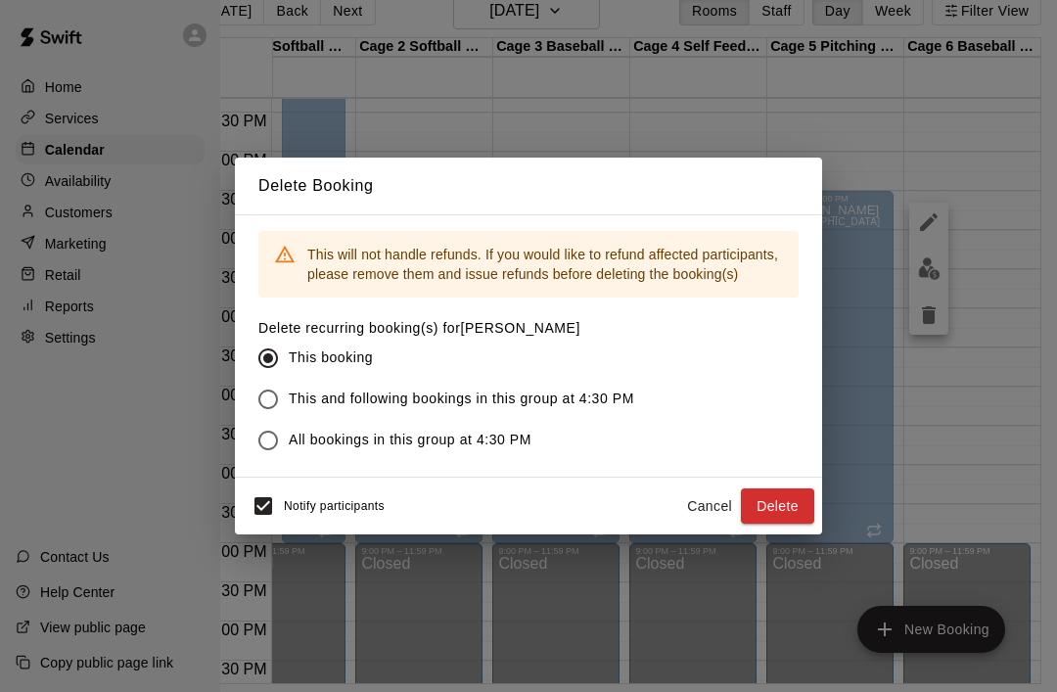
click at [797, 493] on button "Delete" at bounding box center [777, 507] width 73 height 36
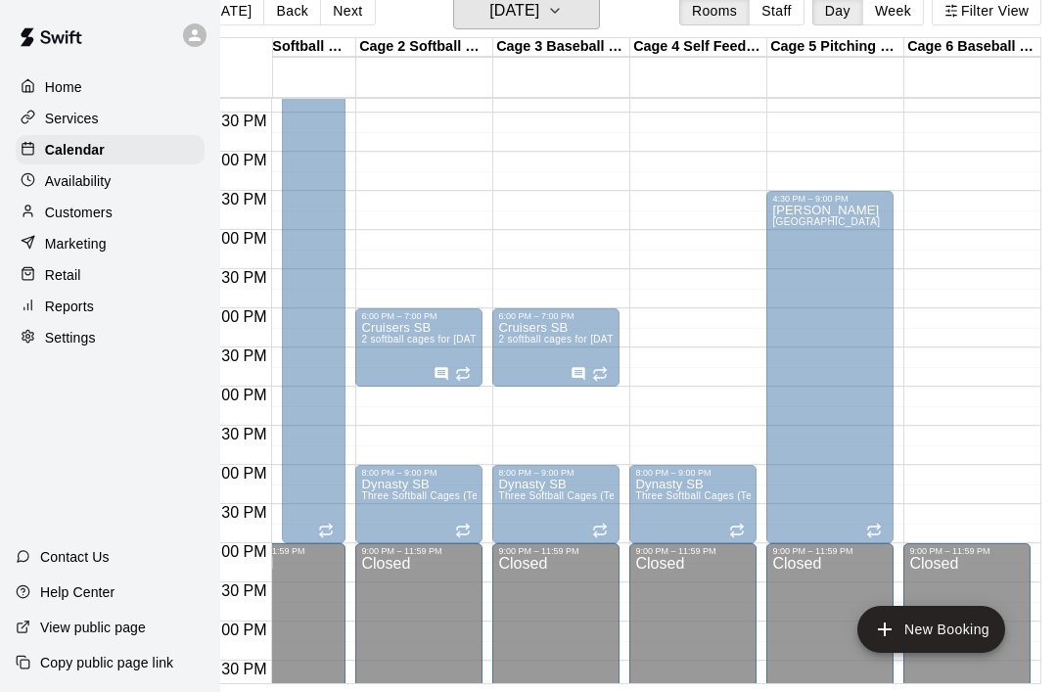
click at [594, 23] on button "Monday Sep 29" at bounding box center [526, 10] width 147 height 37
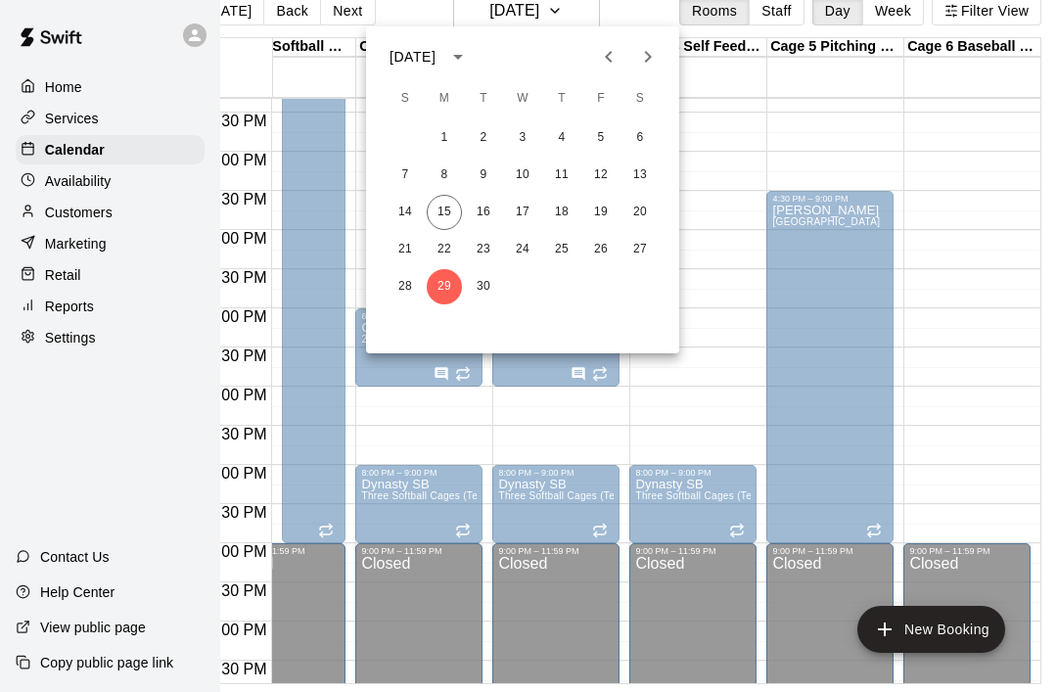
click at [656, 65] on icon "Next month" at bounding box center [647, 56] width 23 height 23
click at [456, 180] on button "6" at bounding box center [444, 175] width 35 height 35
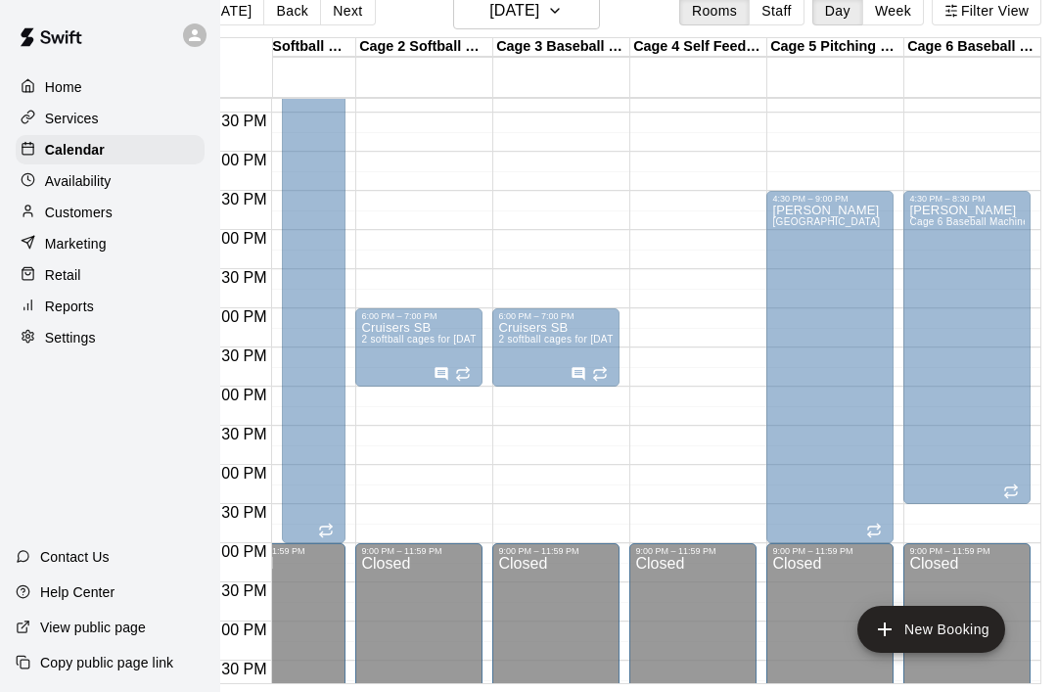
click at [990, 282] on div "Jason Cage 6 Baseball Machine" at bounding box center [968, 550] width 116 height 692
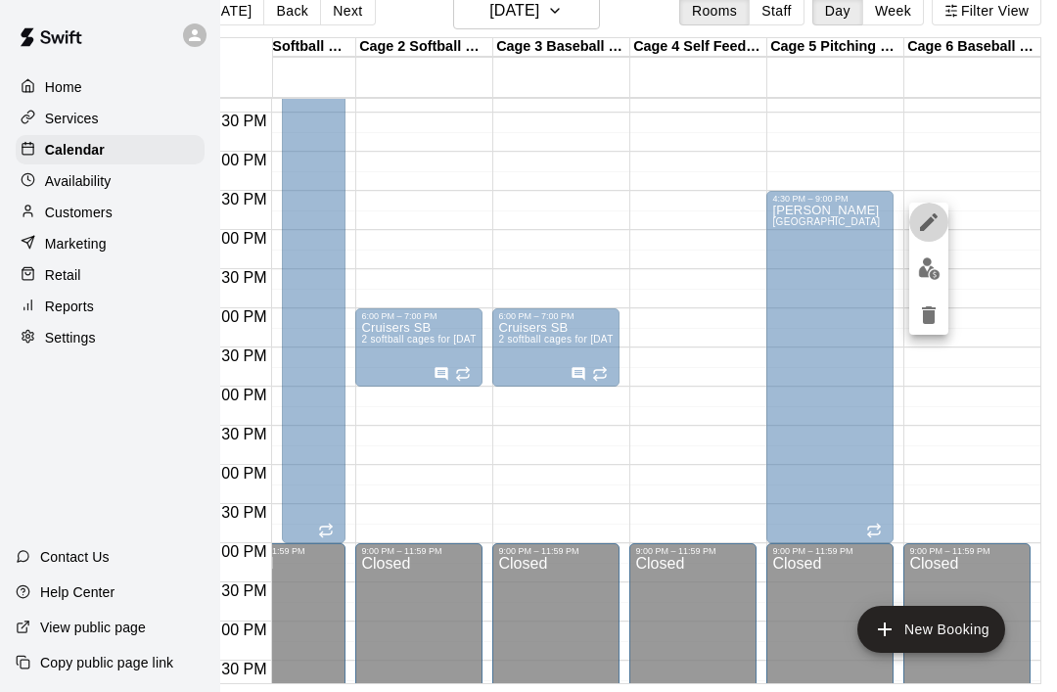
click at [940, 227] on icon "edit" at bounding box center [928, 222] width 23 height 23
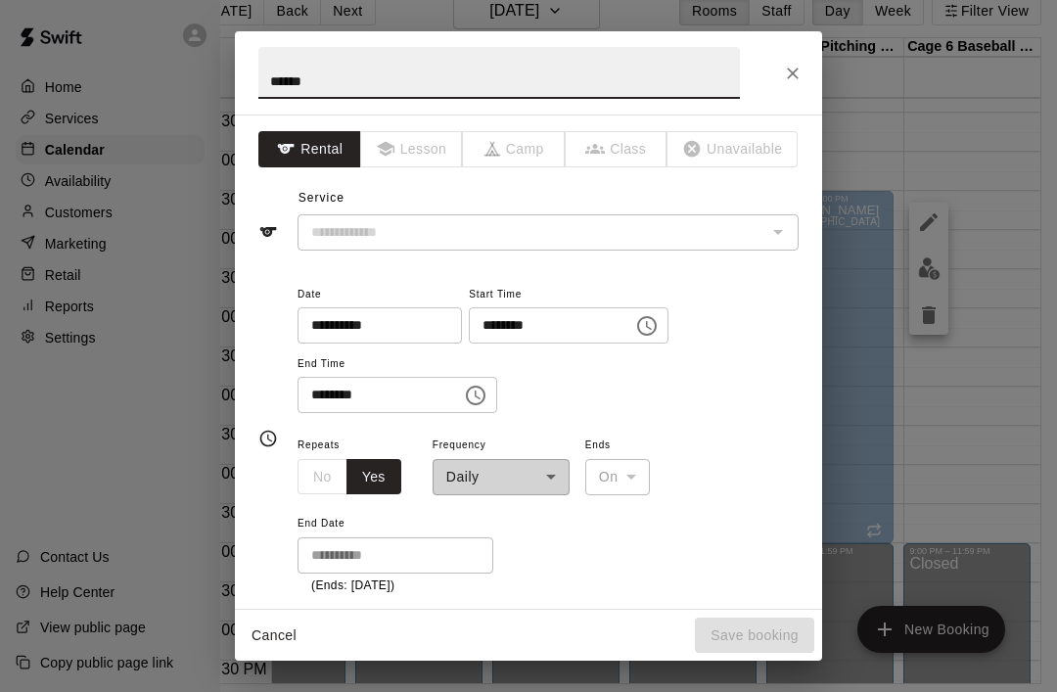
type input "**********"
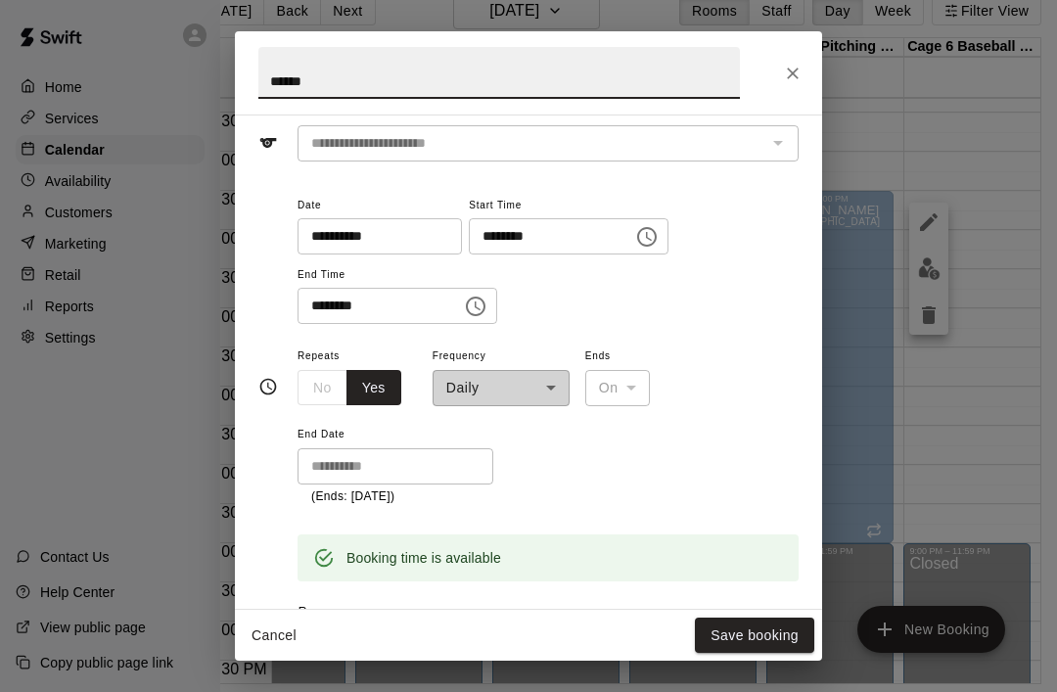
scroll to position [87, 0]
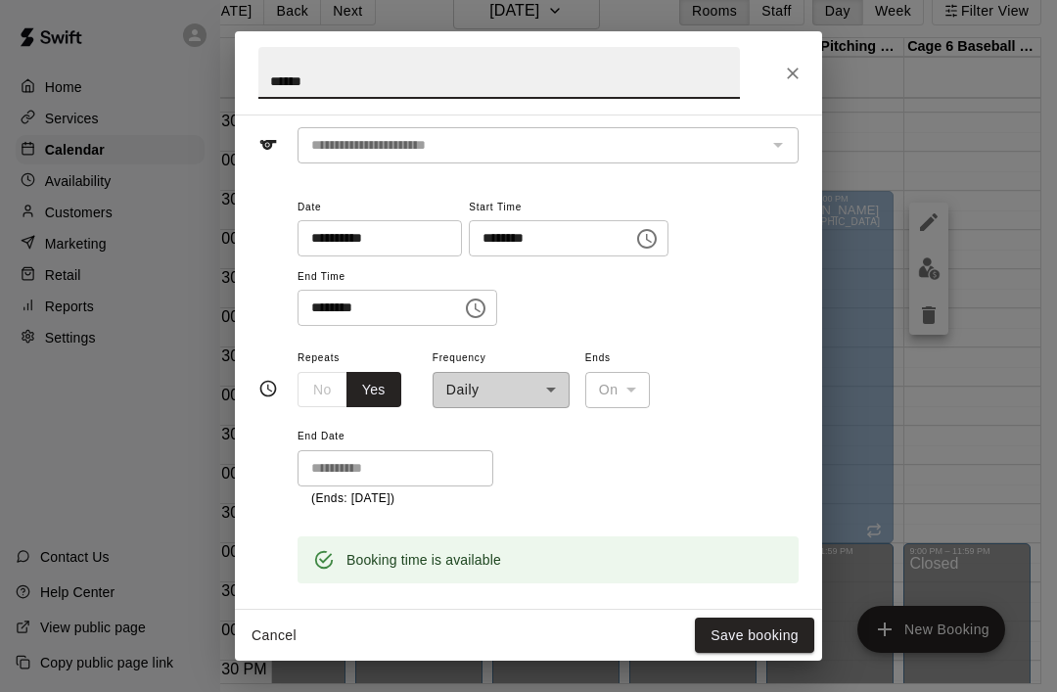
click at [564, 398] on div "**********" at bounding box center [501, 377] width 137 height 63
click at [331, 377] on div "No Yes" at bounding box center [350, 390] width 104 height 36
click at [348, 384] on button "Yes" at bounding box center [374, 390] width 55 height 36
click at [800, 76] on icon "Close" at bounding box center [793, 74] width 20 height 20
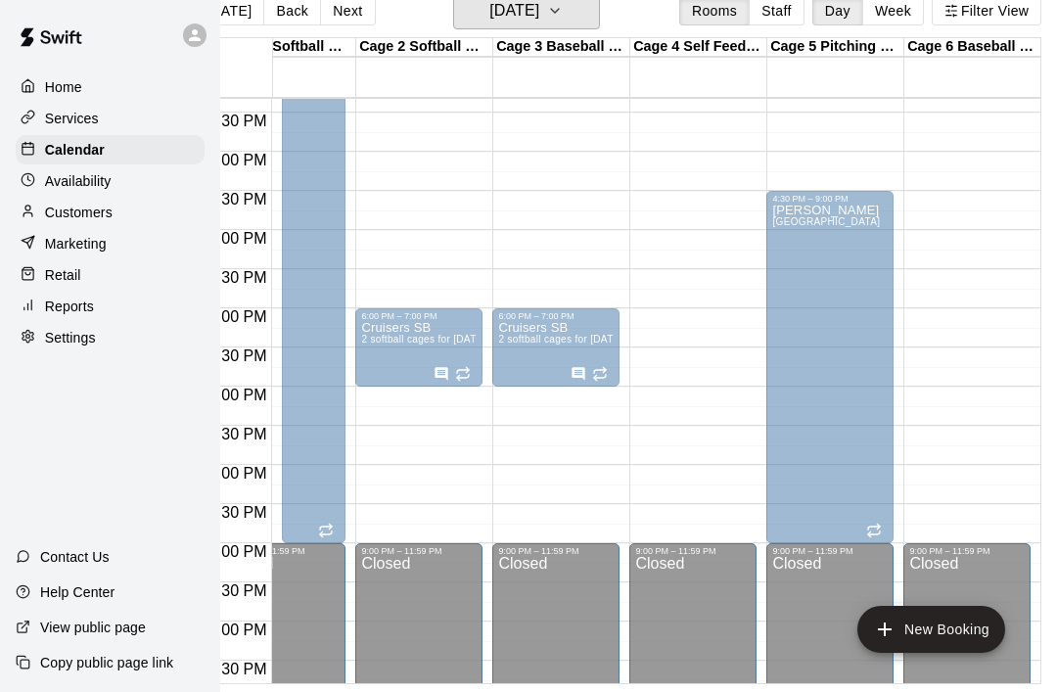
click at [593, 14] on button "Monday Oct 06" at bounding box center [526, 10] width 147 height 37
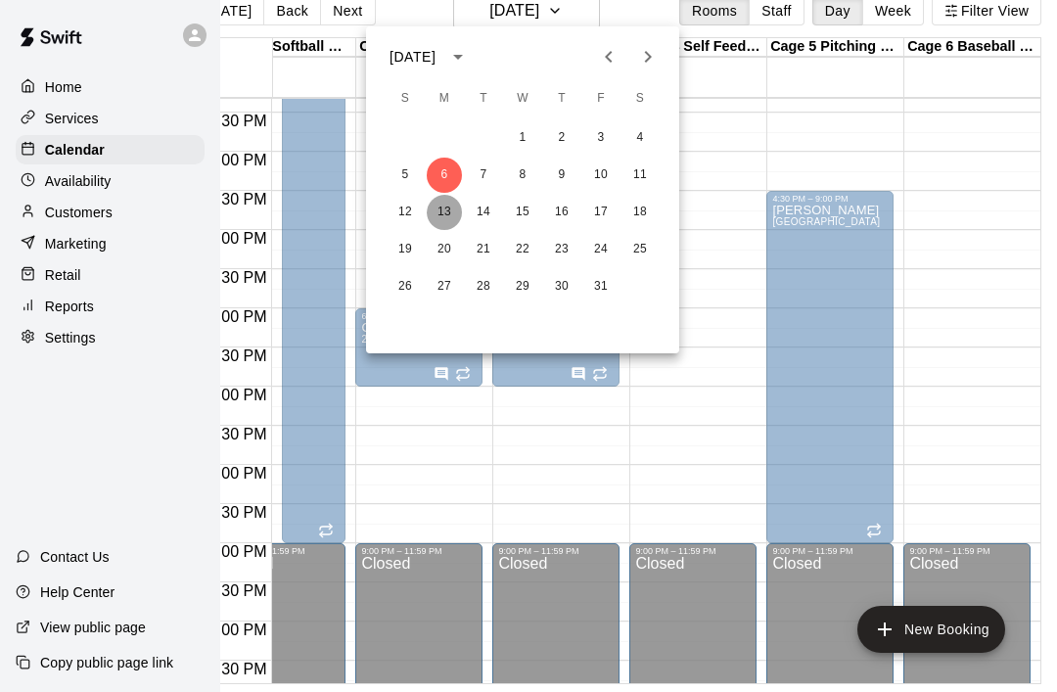
click at [456, 207] on button "13" at bounding box center [444, 212] width 35 height 35
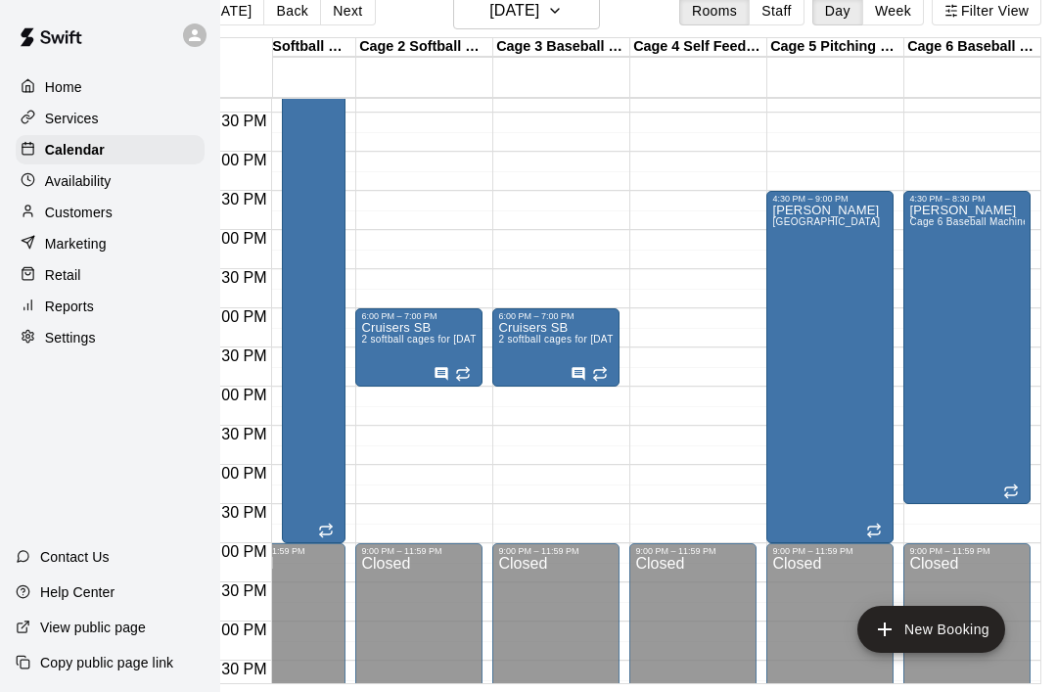
click at [994, 333] on div "Jason Cage 6 Baseball Machine" at bounding box center [968, 550] width 116 height 692
click at [942, 327] on button "delete" at bounding box center [929, 315] width 39 height 39
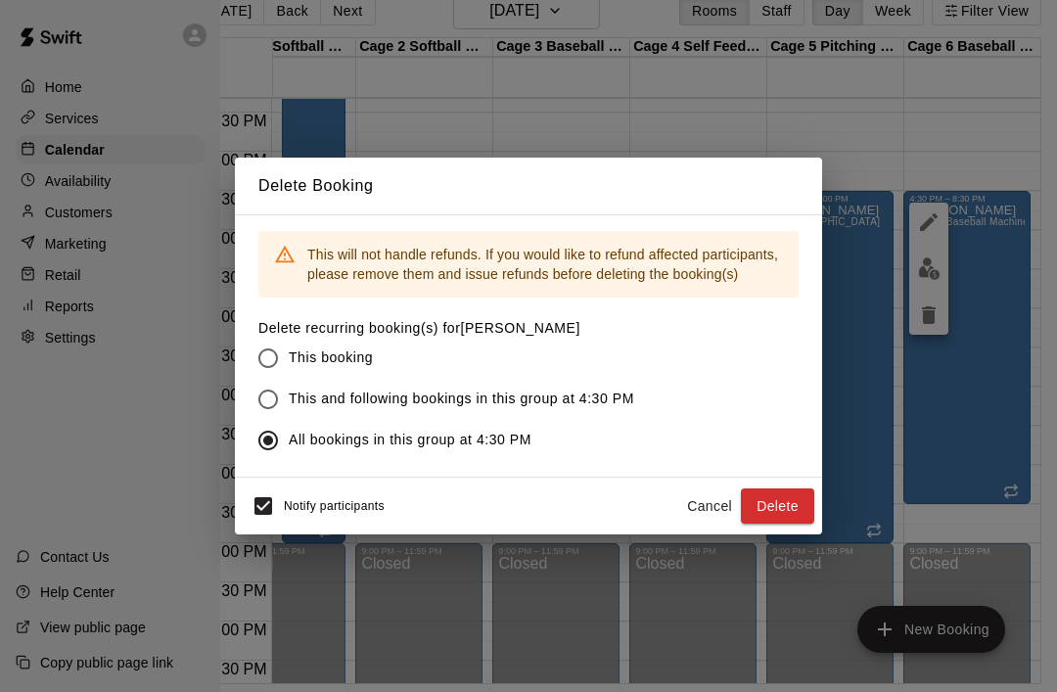
click at [788, 510] on button "Delete" at bounding box center [777, 507] width 73 height 36
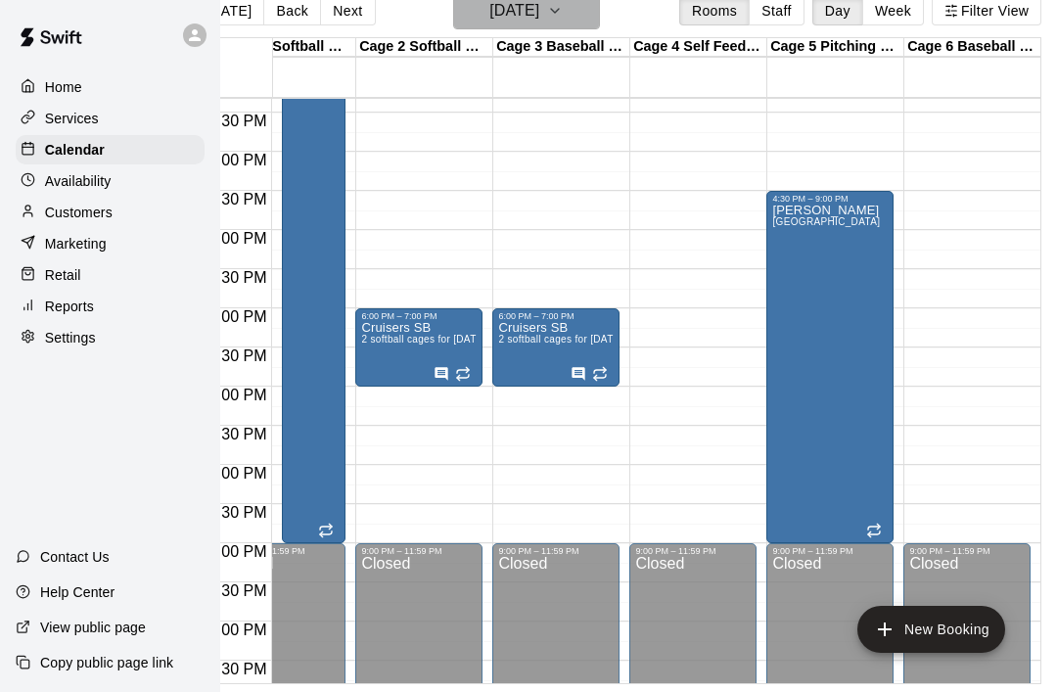
click at [592, 11] on button "Monday Oct 13" at bounding box center [526, 10] width 147 height 37
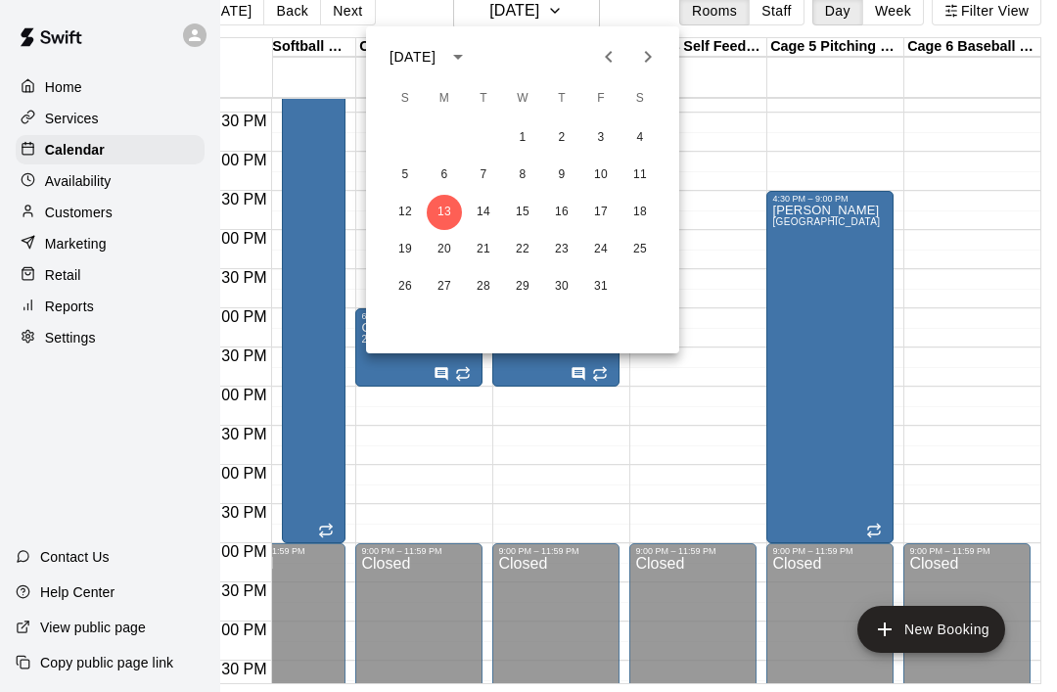
click at [615, 48] on icon "Previous month" at bounding box center [608, 56] width 23 height 23
click at [459, 240] on button "22" at bounding box center [444, 249] width 35 height 35
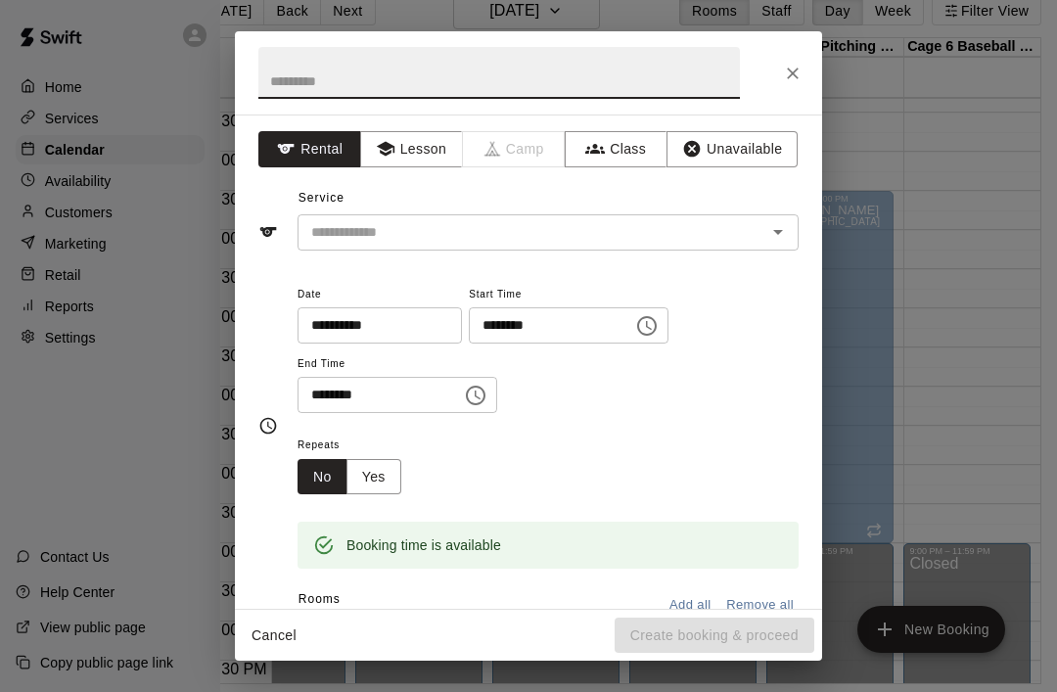
click at [294, 85] on input "text" at bounding box center [499, 73] width 482 height 52
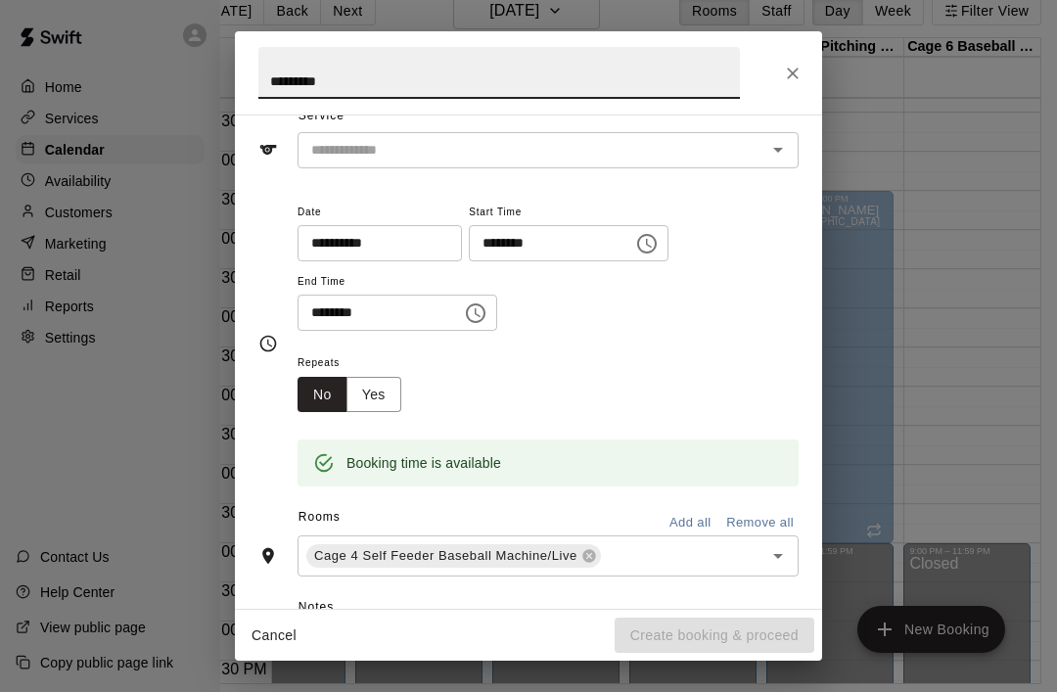
scroll to position [81, 0]
type input "********"
click at [527, 150] on input "text" at bounding box center [520, 151] width 432 height 24
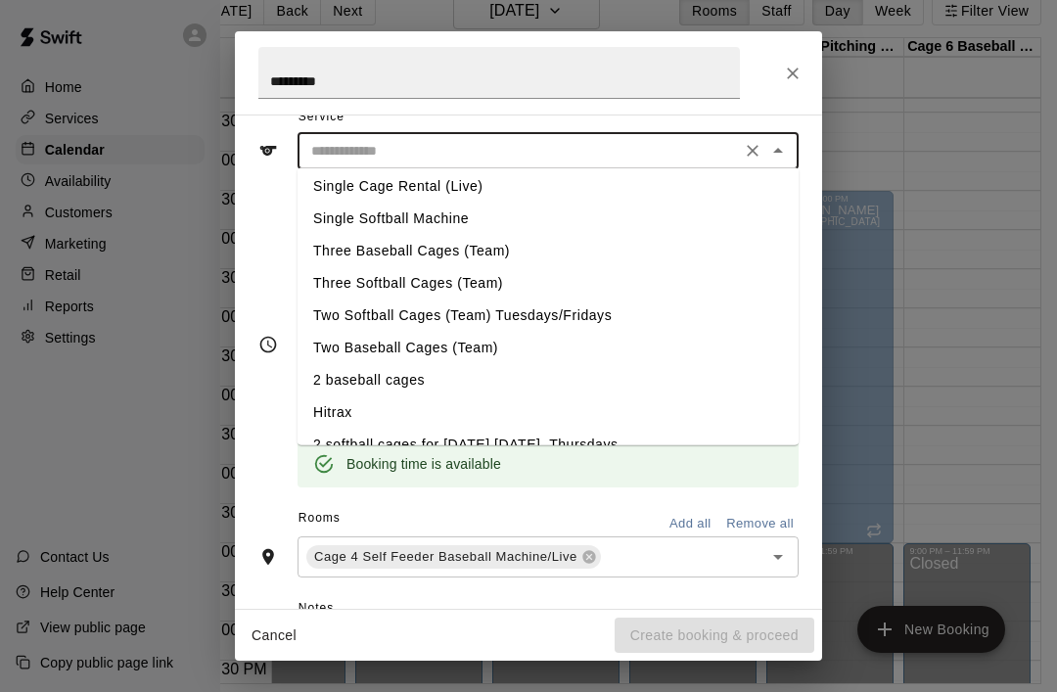
scroll to position [134, 0]
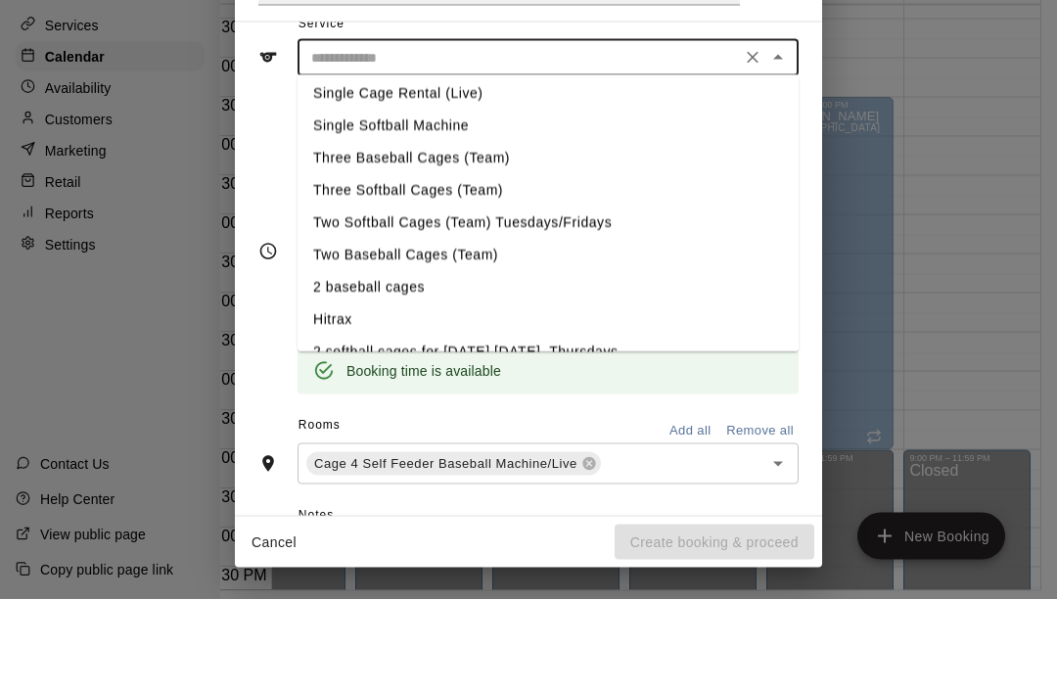
click at [429, 333] on li "Two Baseball Cages (Team)" at bounding box center [548, 349] width 501 height 32
type input "**********"
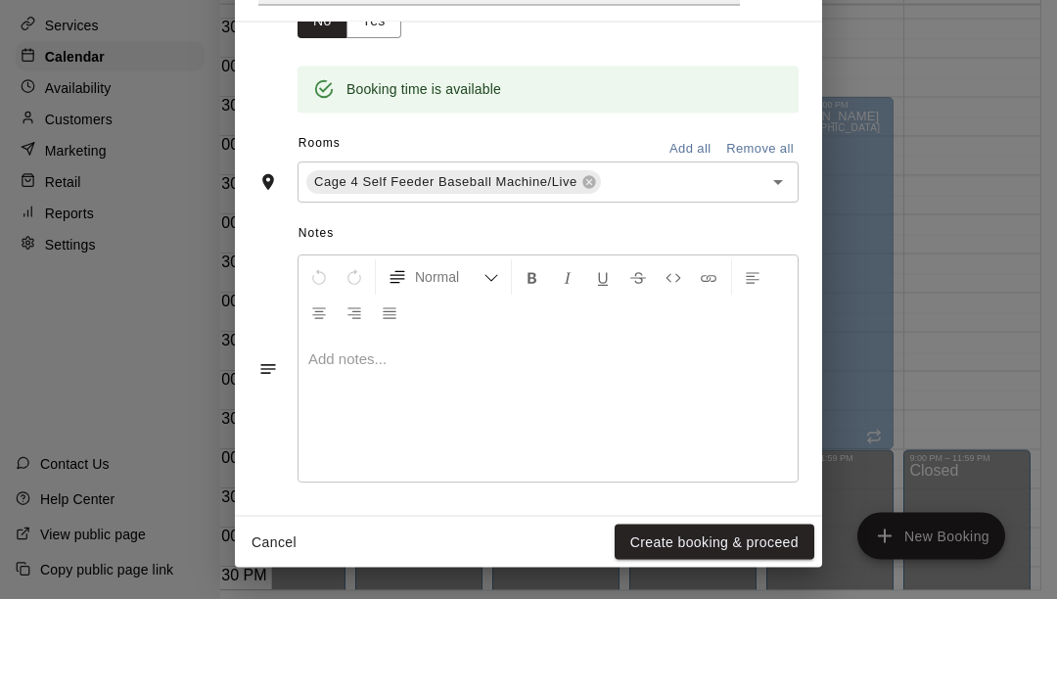
scroll to position [361, 0]
click at [790, 263] on button "Open" at bounding box center [778, 276] width 27 height 27
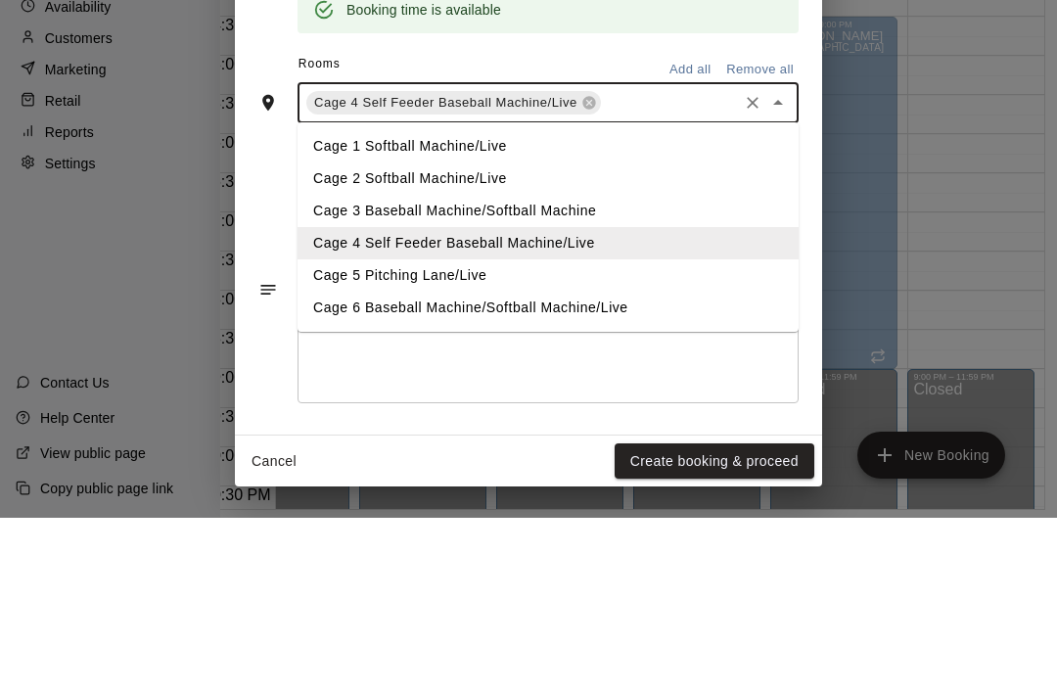
scroll to position [35, 43]
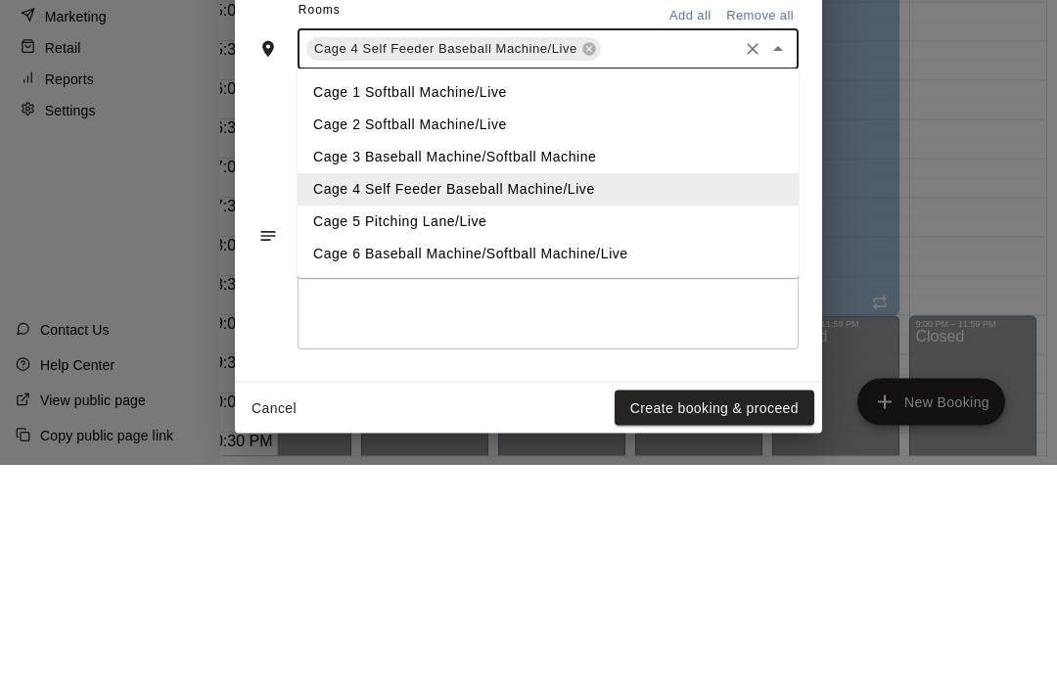
click at [470, 466] on li "Cage 6 Baseball Machine/Softball Machine/Live" at bounding box center [548, 482] width 501 height 32
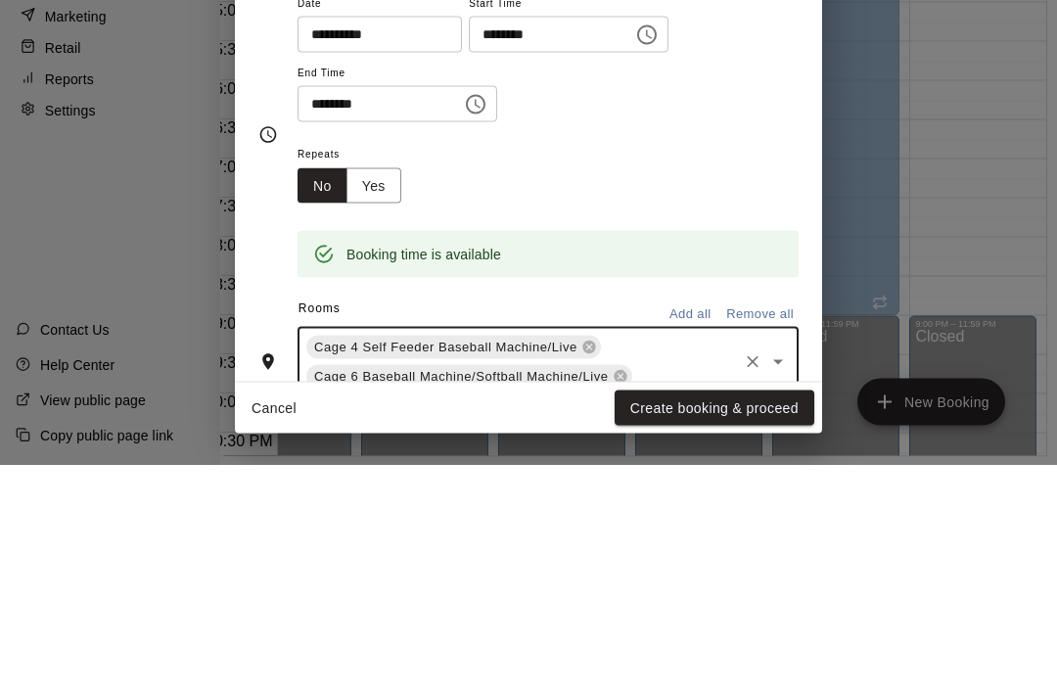
scroll to position [81, 0]
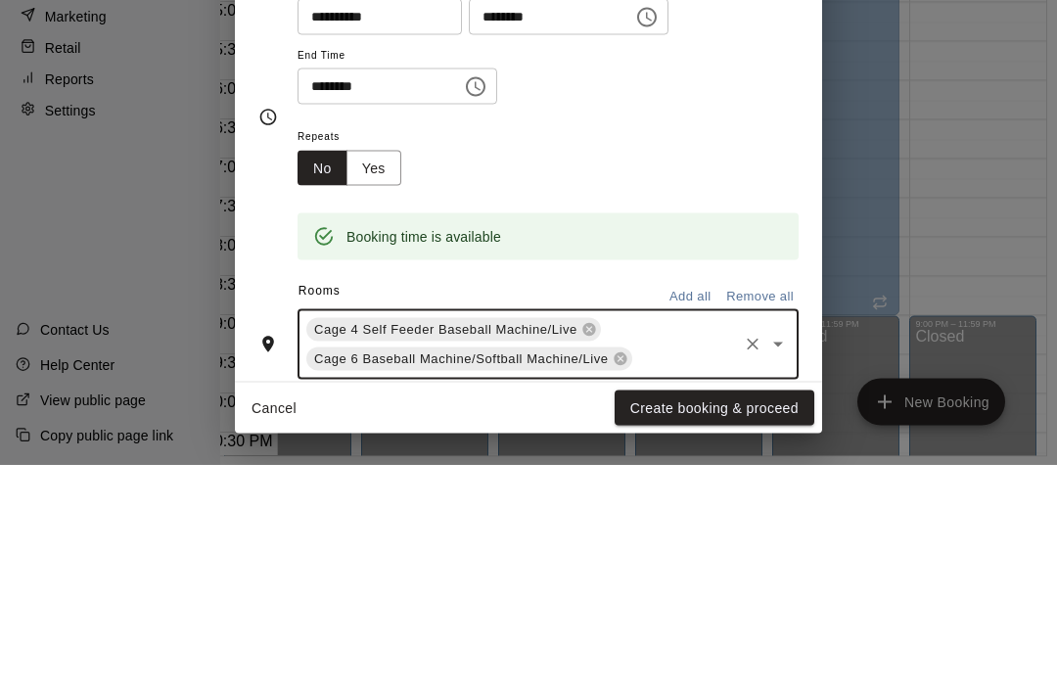
click at [393, 378] on button "Yes" at bounding box center [374, 396] width 55 height 36
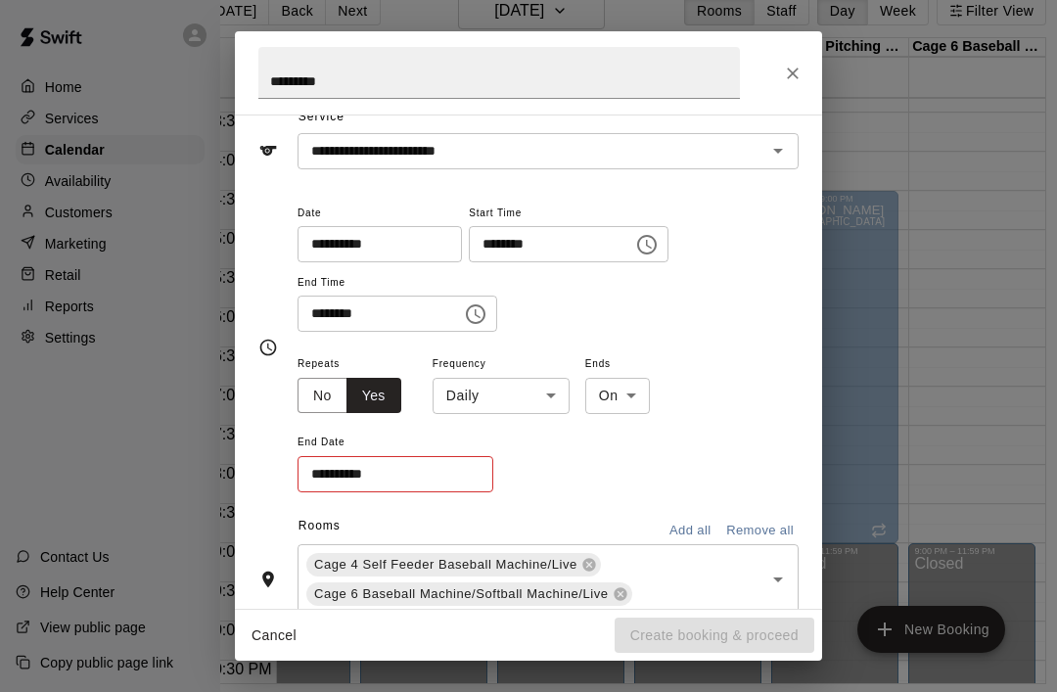
click at [561, 386] on body "Home Services Calendar Availability Customers Marketing Retail Reports Settings…" at bounding box center [484, 331] width 1057 height 724
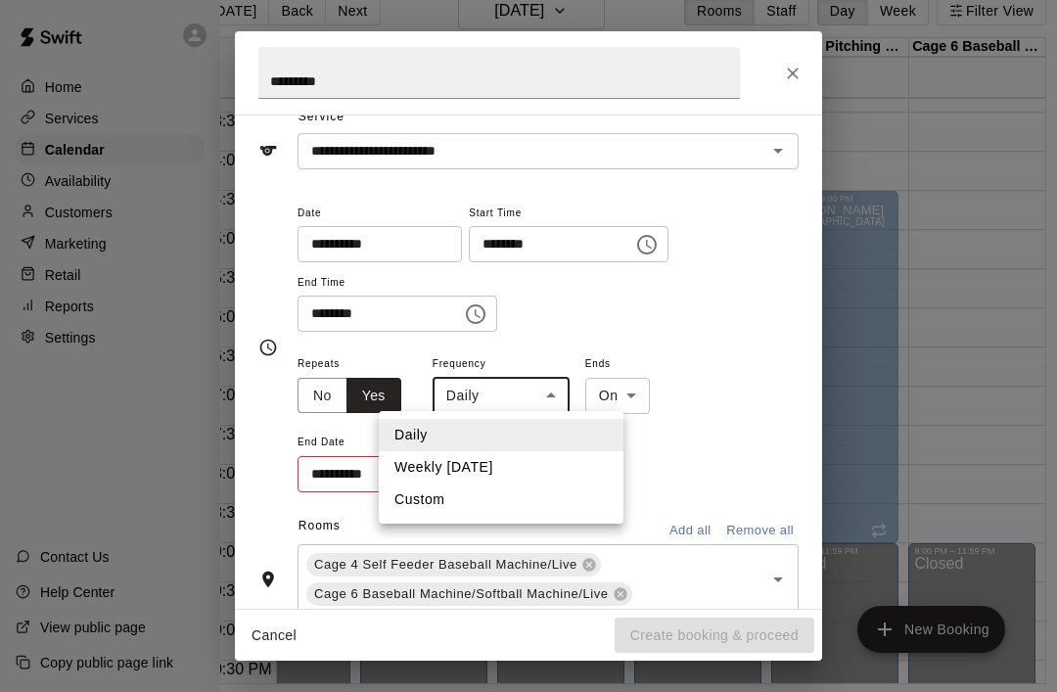
click at [498, 458] on li "Weekly on Monday" at bounding box center [501, 467] width 245 height 32
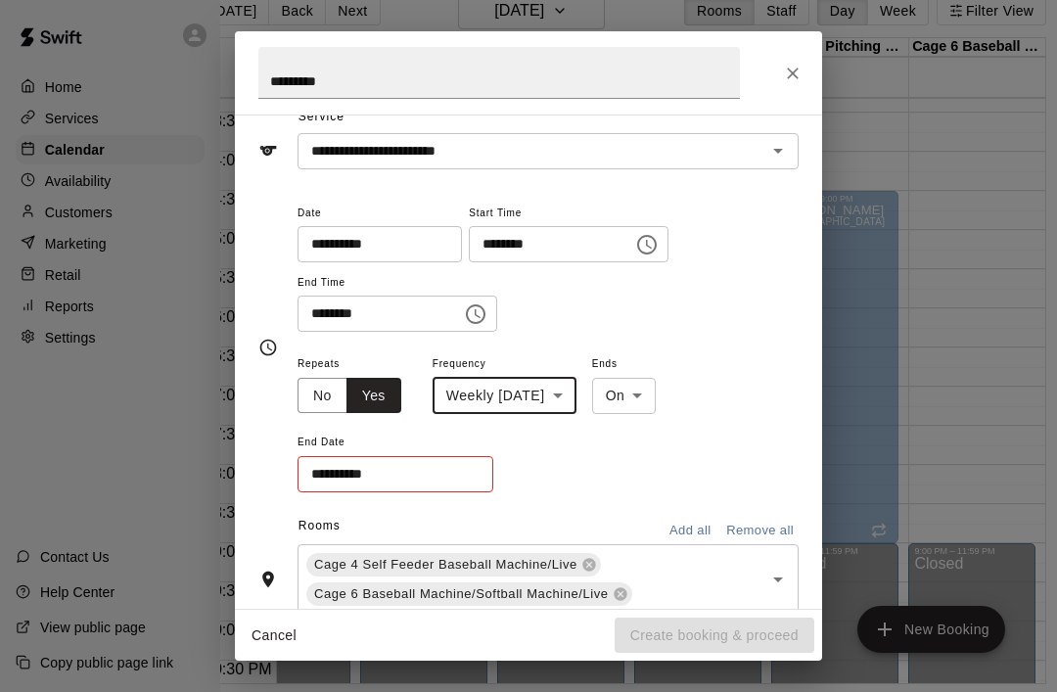
type input "******"
click at [475, 471] on input "**********" at bounding box center [389, 474] width 182 height 36
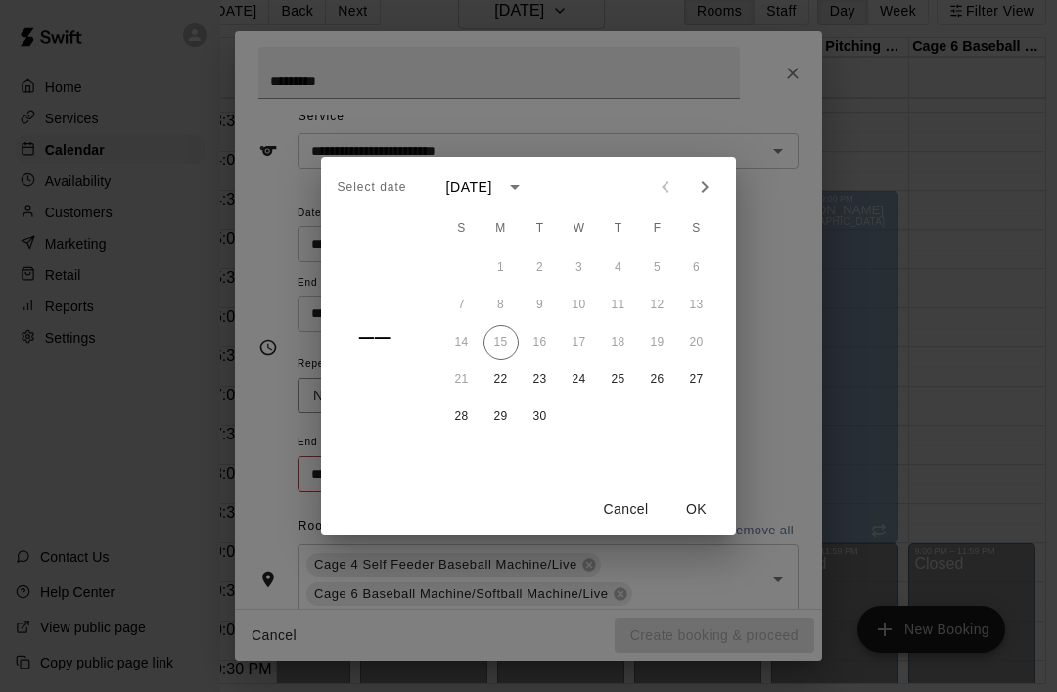
click at [721, 190] on button "Next month" at bounding box center [704, 186] width 39 height 39
click at [721, 191] on button "Next month" at bounding box center [704, 186] width 39 height 39
click at [511, 425] on button "24" at bounding box center [501, 416] width 35 height 35
type input "**********"
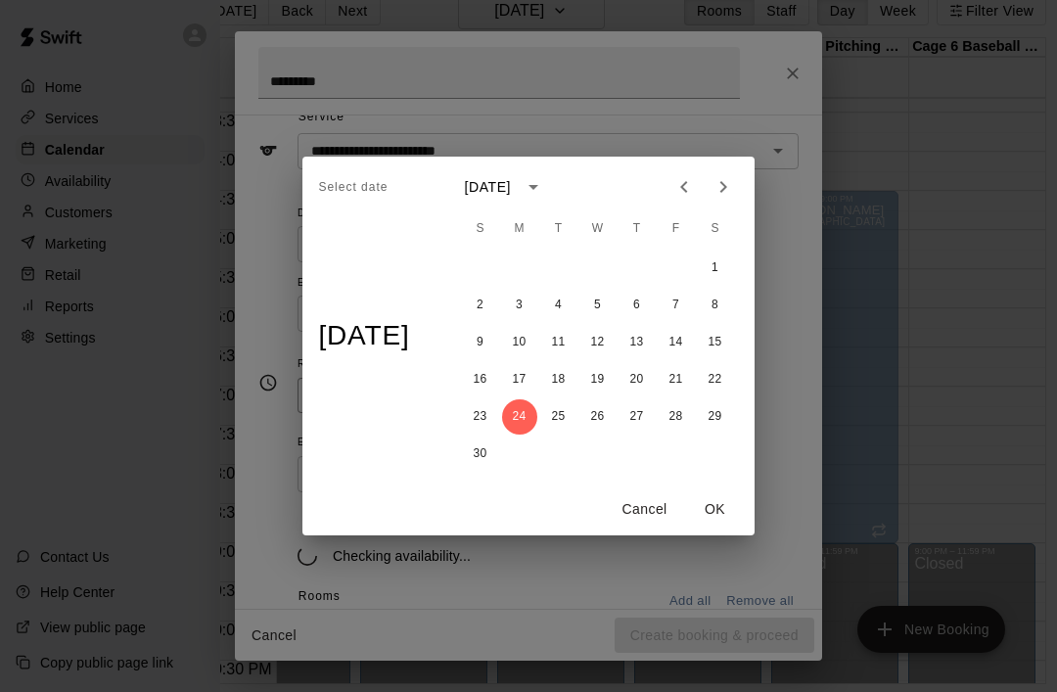
click at [736, 517] on button "OK" at bounding box center [715, 510] width 63 height 36
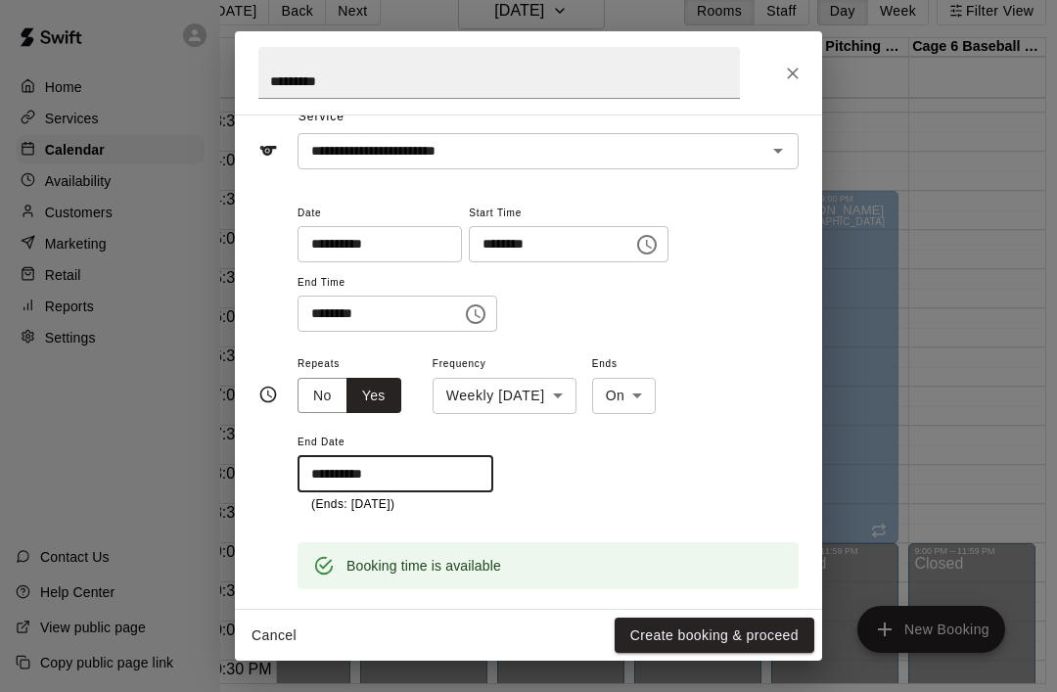
click at [760, 632] on button "Create booking & proceed" at bounding box center [715, 636] width 200 height 36
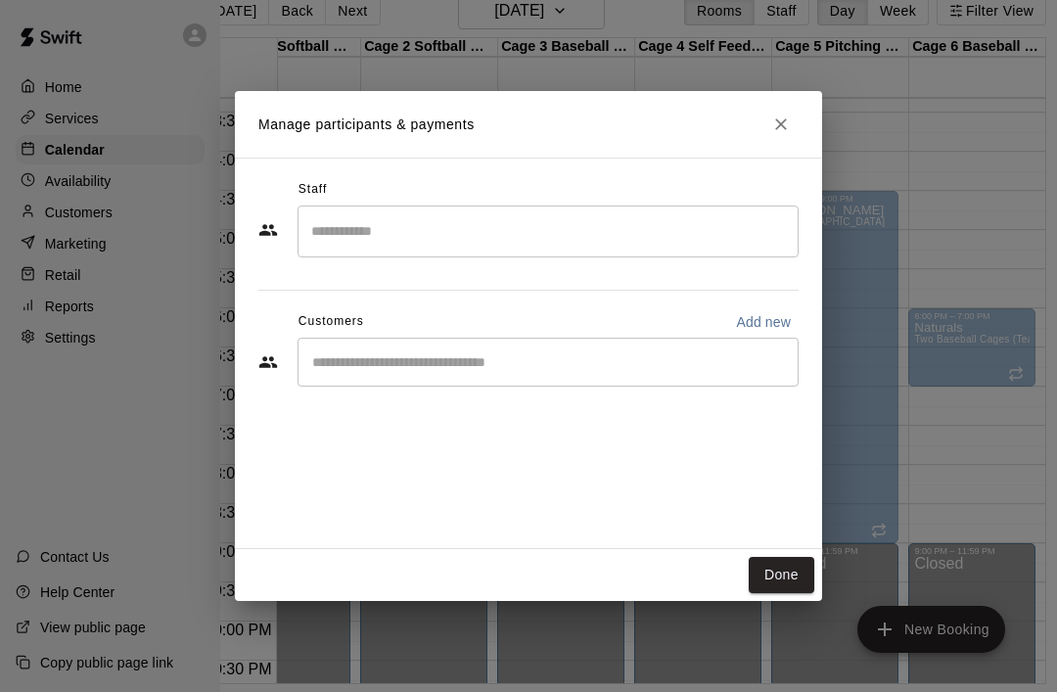
click at [800, 570] on button "Done" at bounding box center [782, 575] width 66 height 36
